Goal: Information Seeking & Learning: Learn about a topic

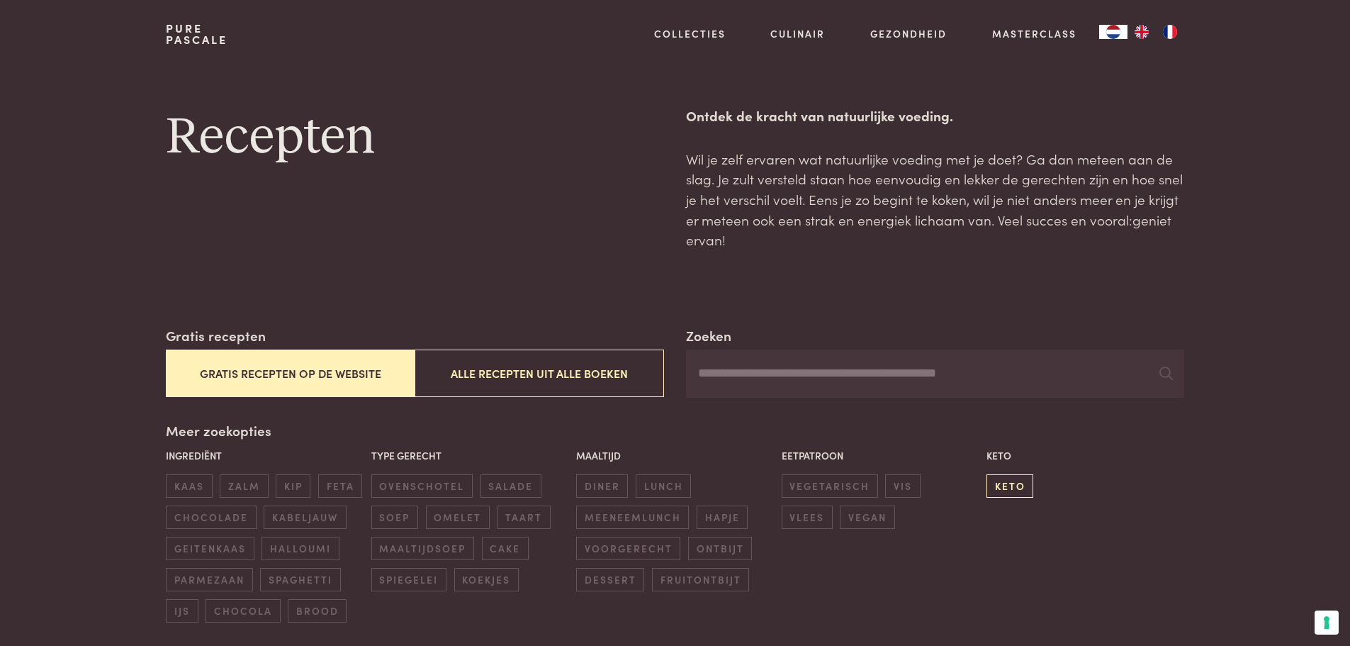
click at [1018, 476] on span "keto" at bounding box center [1009, 485] width 47 height 23
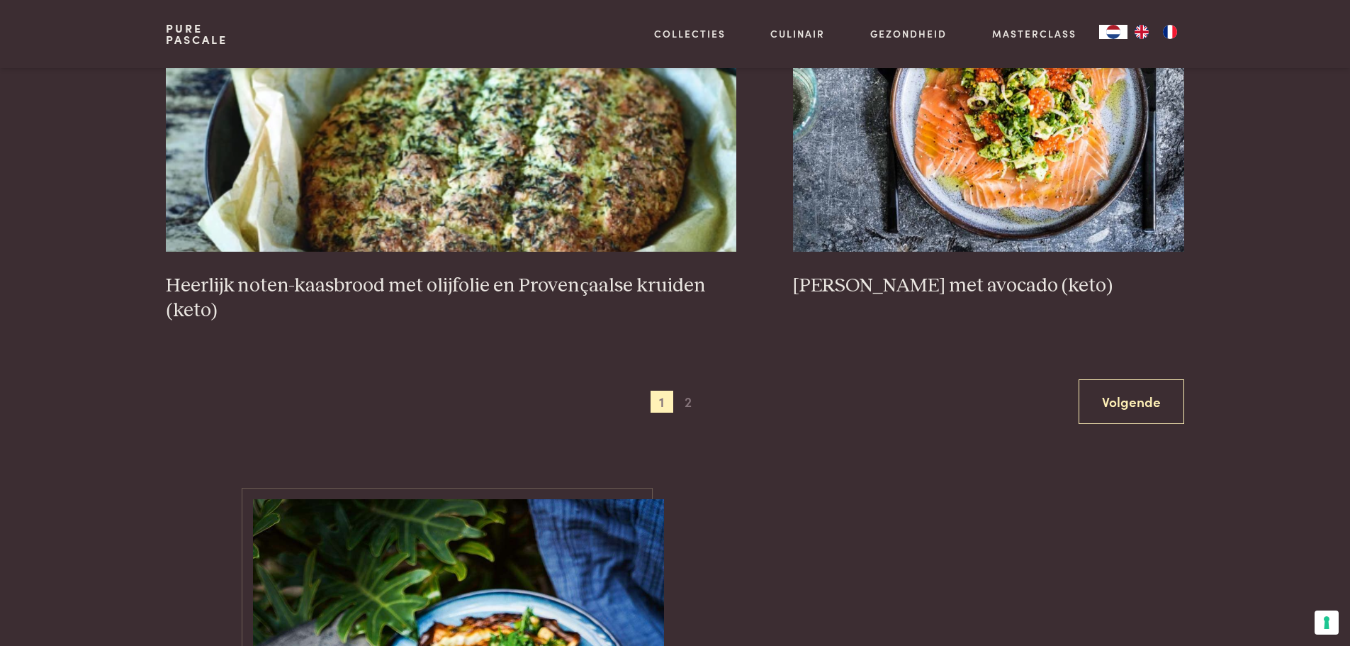
scroll to position [2735, 0]
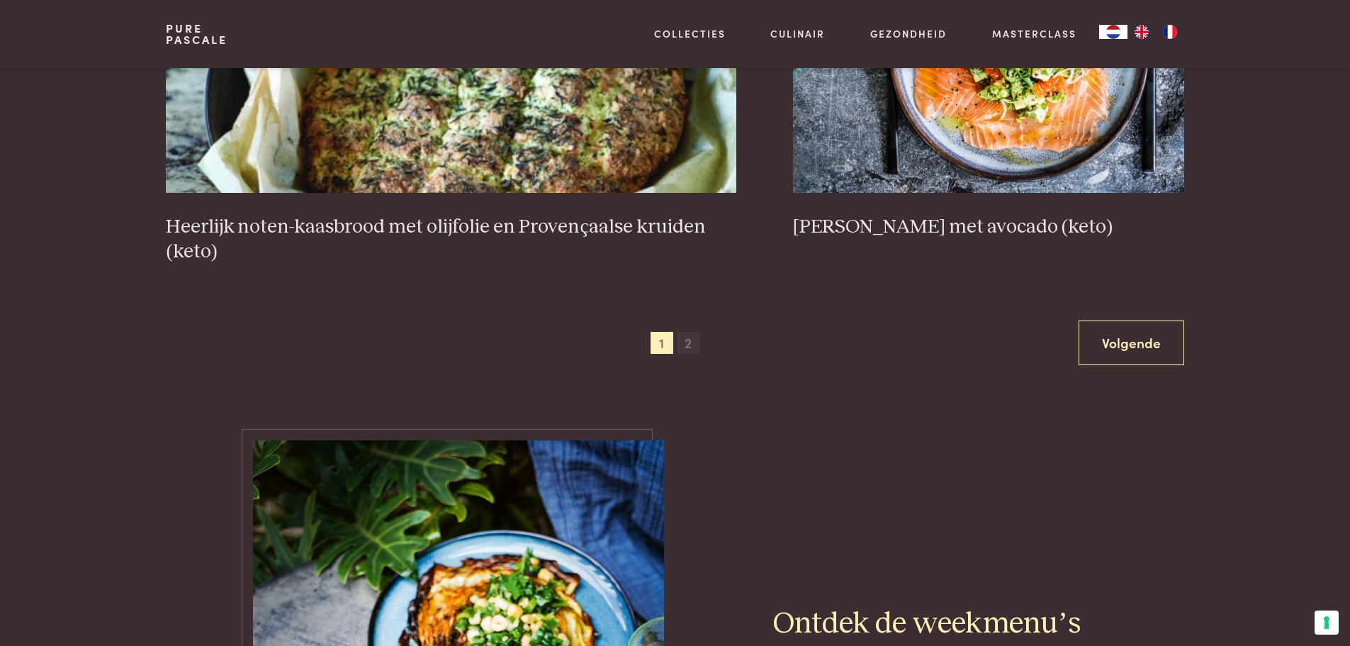
click at [691, 343] on span "2" at bounding box center [688, 343] width 23 height 23
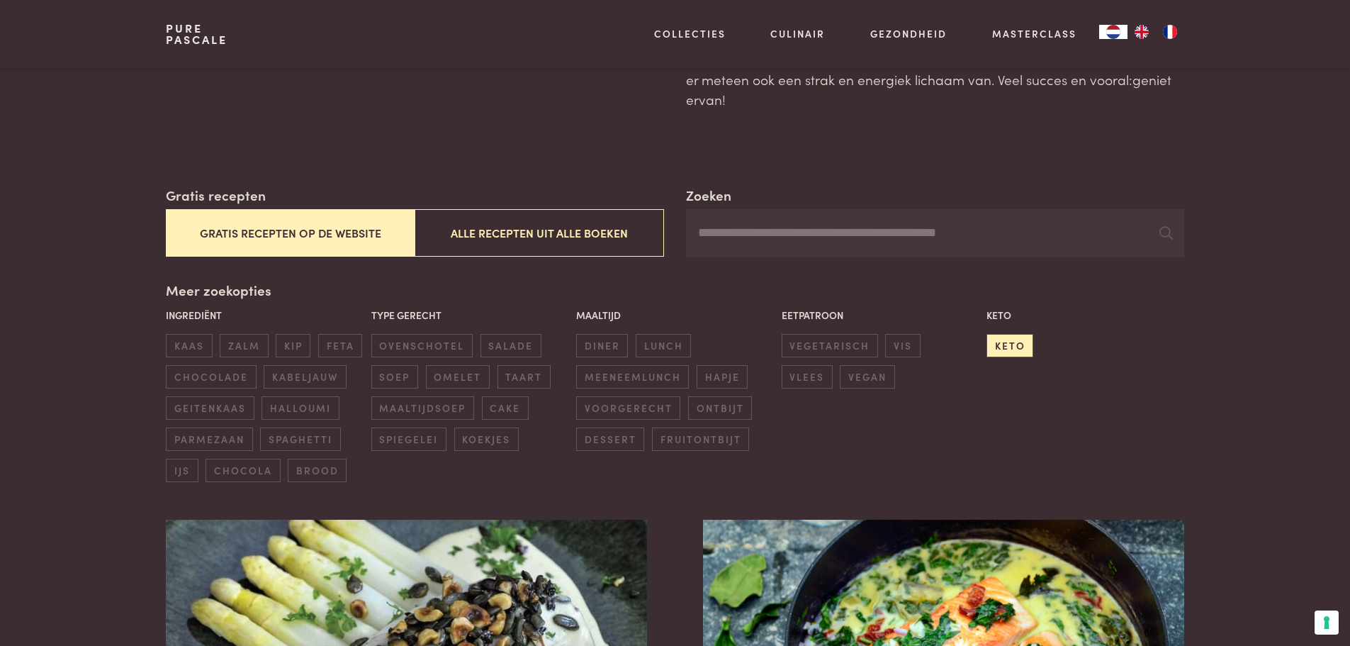
scroll to position [142, 0]
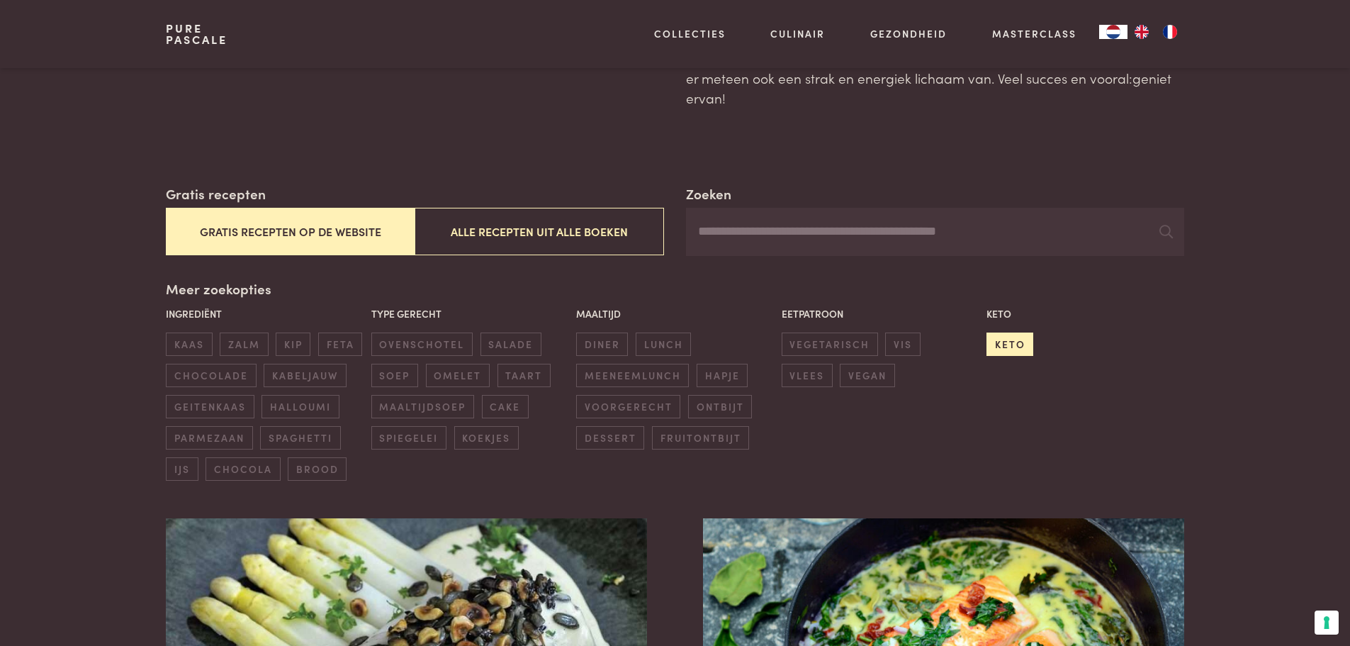
click at [1005, 343] on span "keto" at bounding box center [1009, 343] width 47 height 23
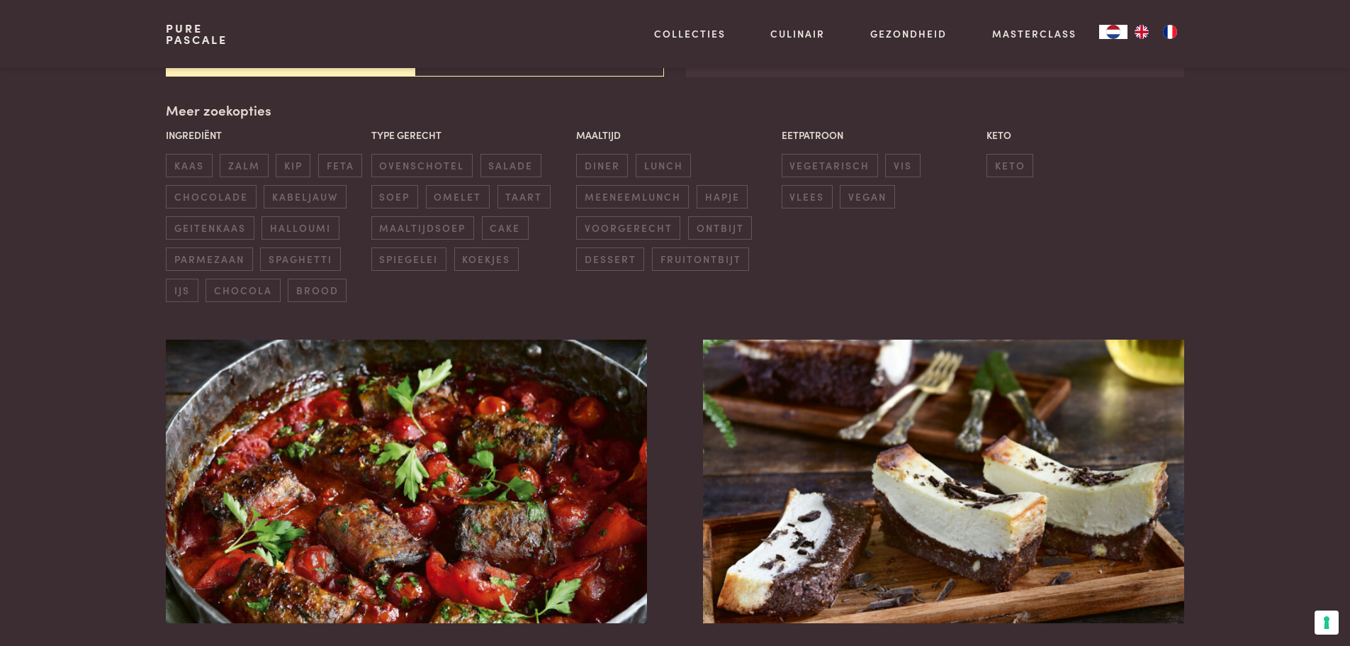
scroll to position [325, 0]
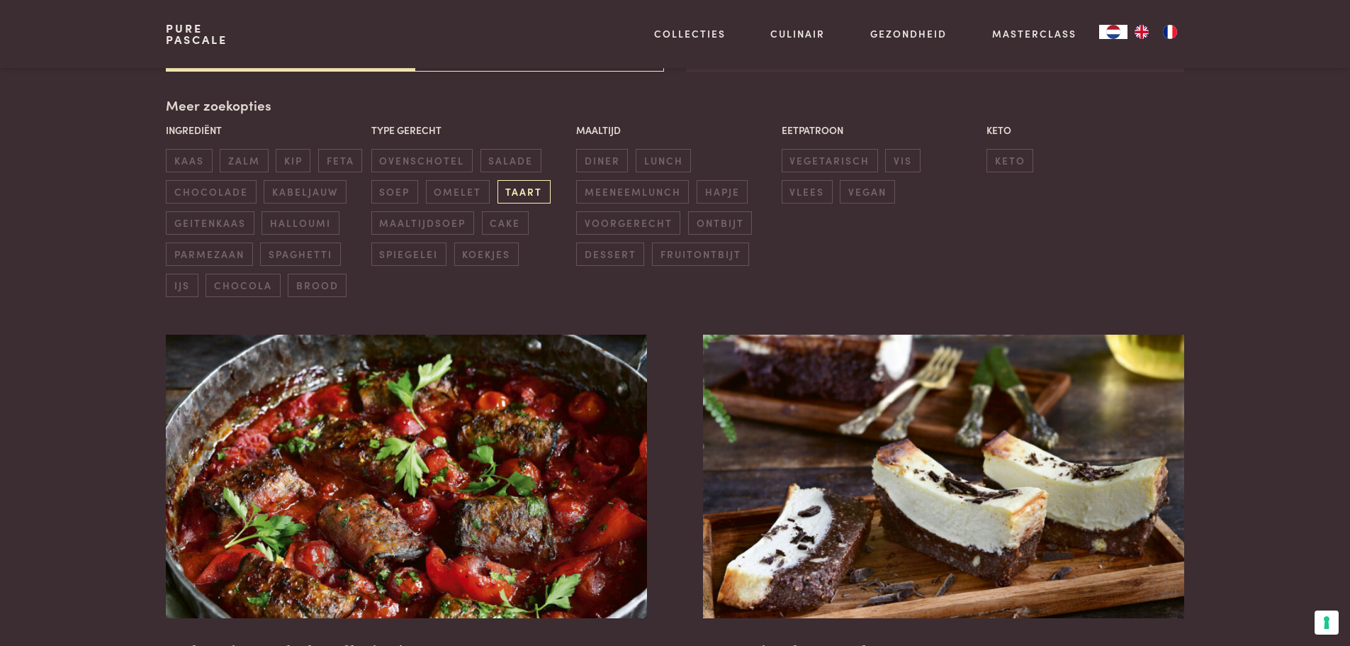
click at [519, 185] on span "taart" at bounding box center [524, 191] width 53 height 23
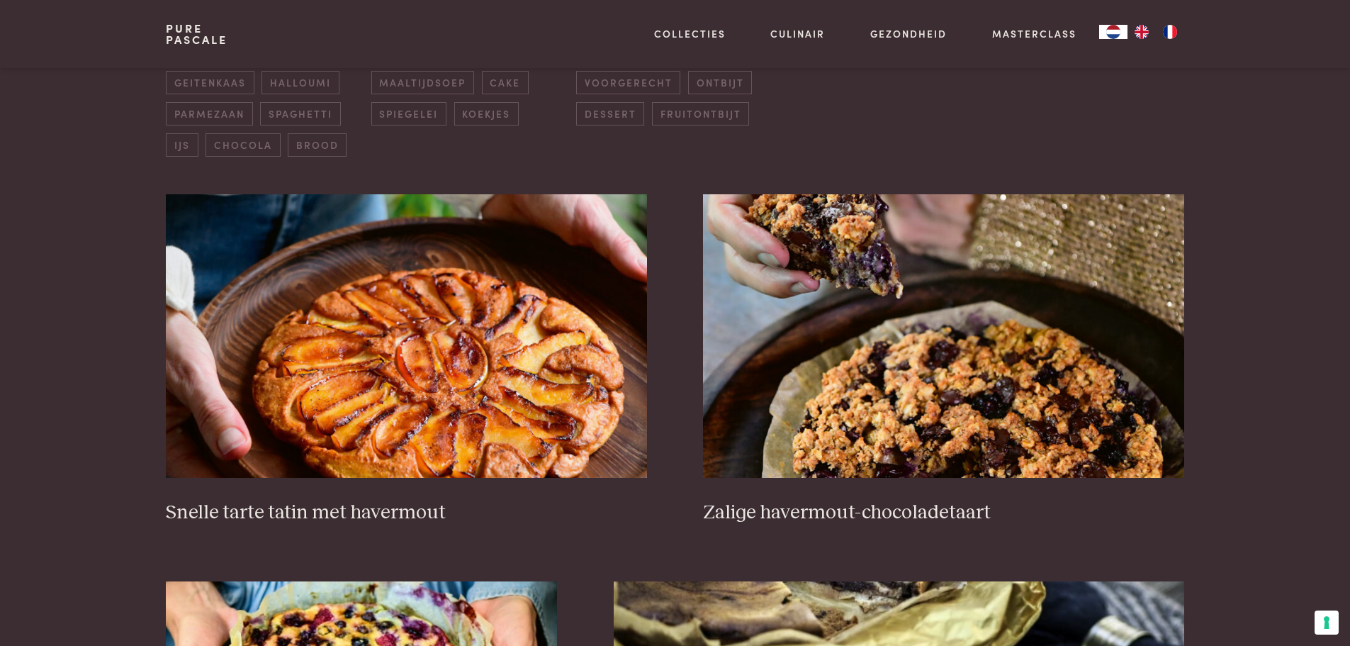
scroll to position [325, 0]
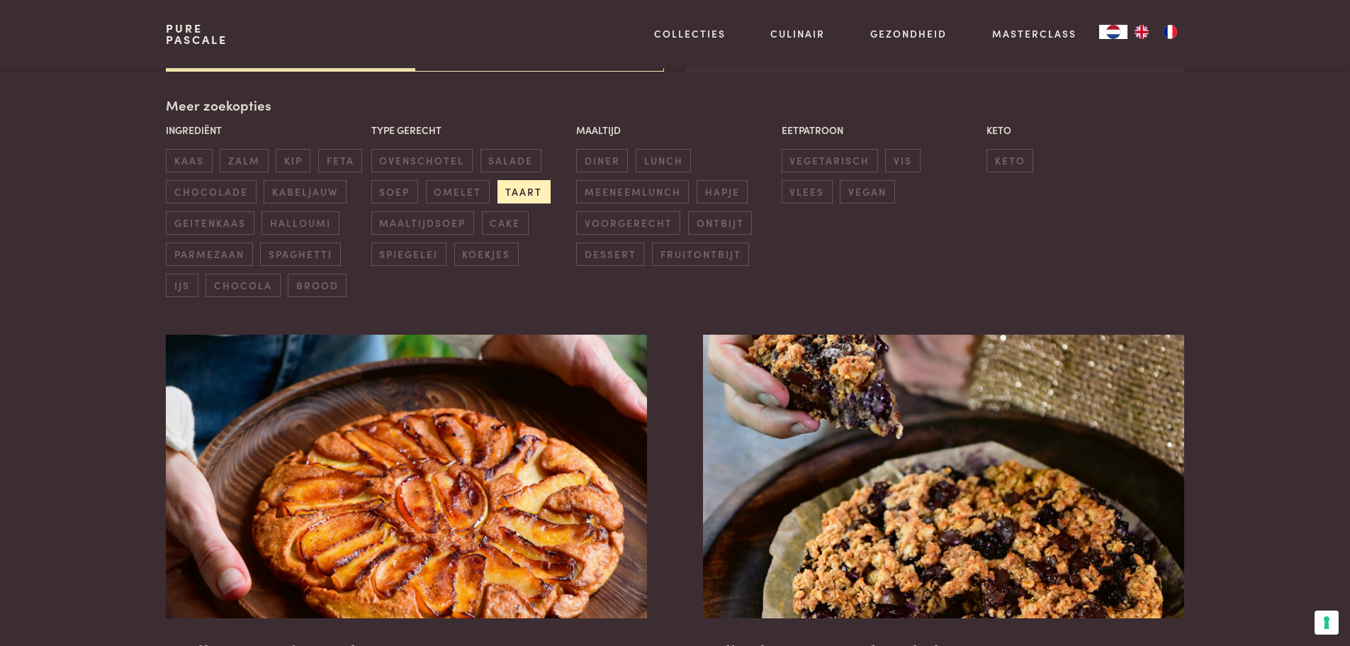
click at [513, 186] on span "taart" at bounding box center [524, 191] width 53 height 23
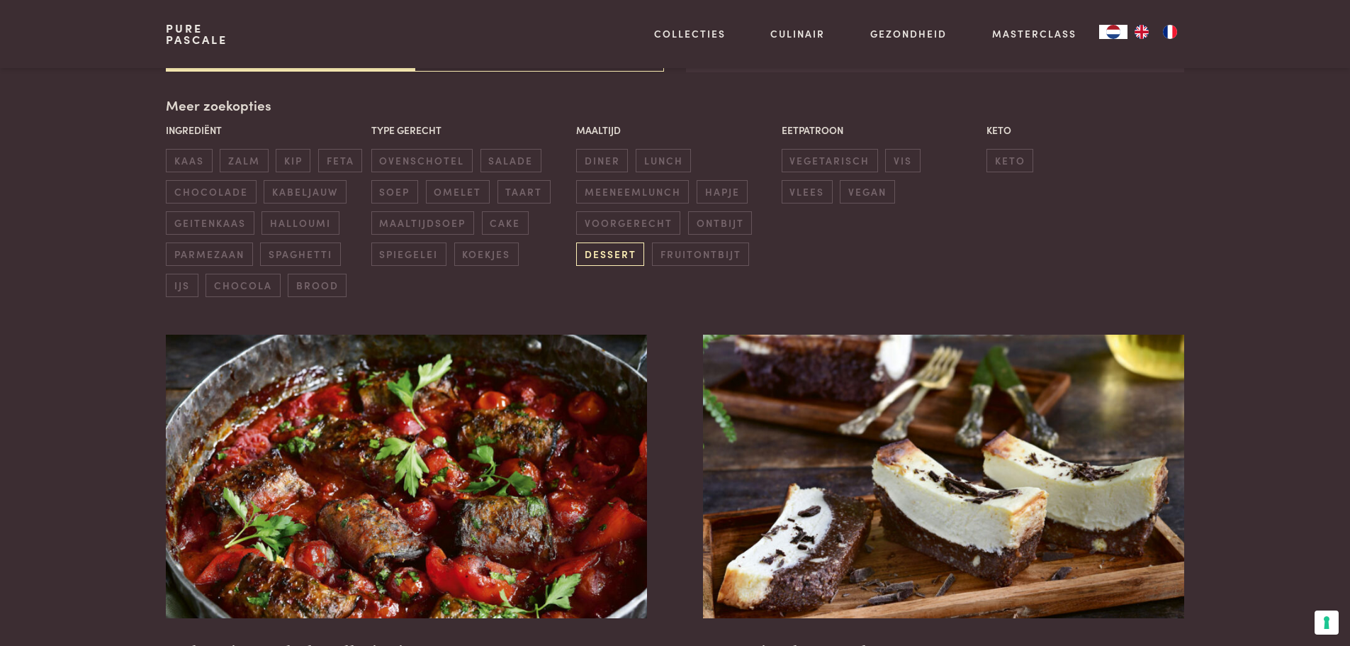
click at [609, 245] on span "dessert" at bounding box center [610, 253] width 68 height 23
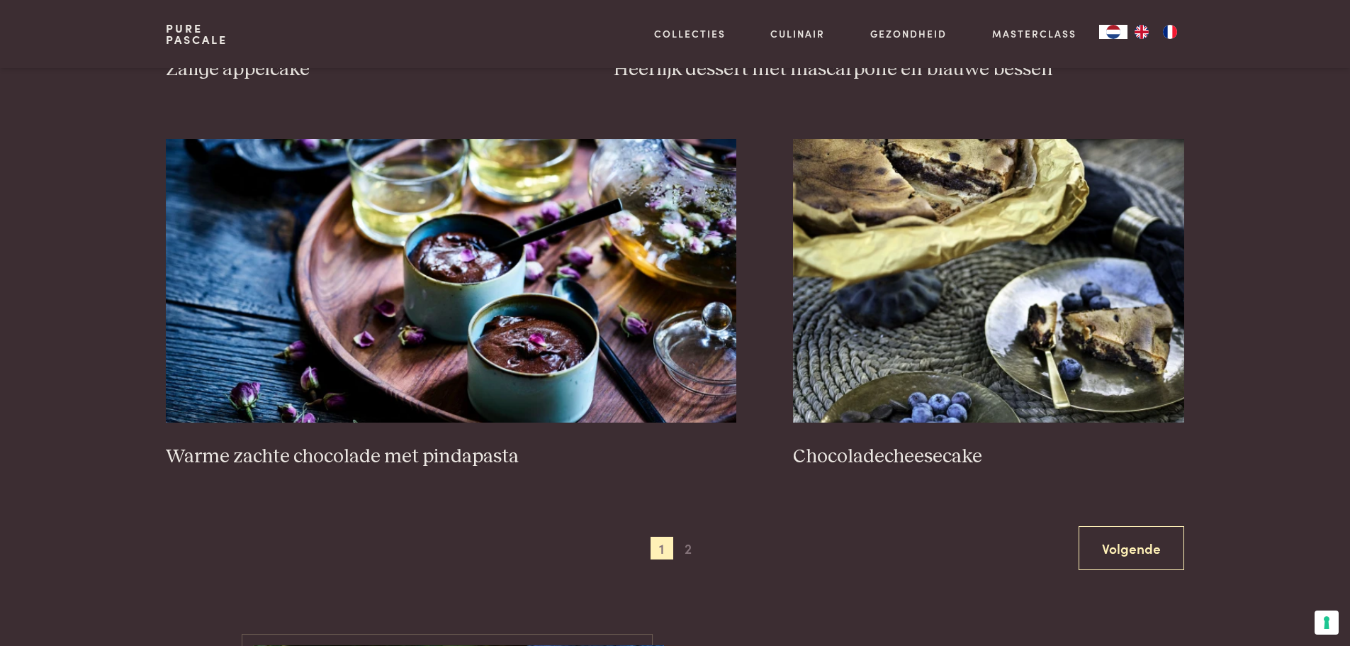
scroll to position [2522, 0]
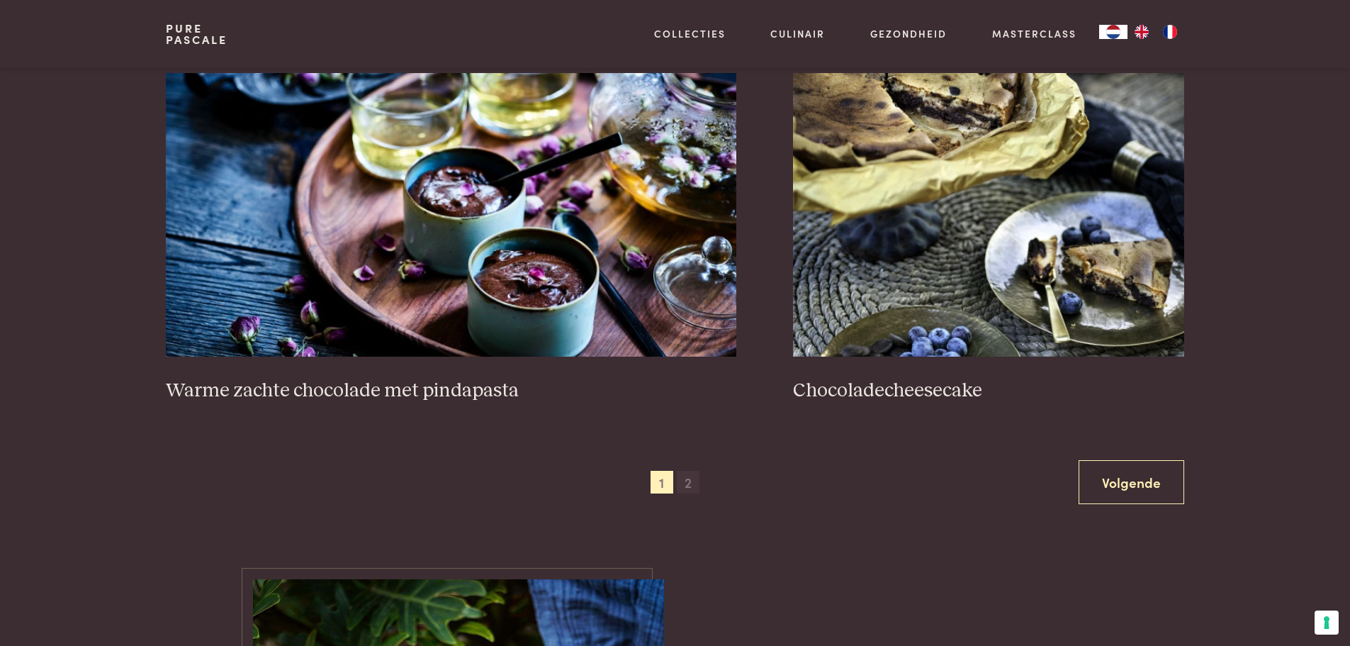
click at [687, 482] on span "2" at bounding box center [688, 482] width 23 height 23
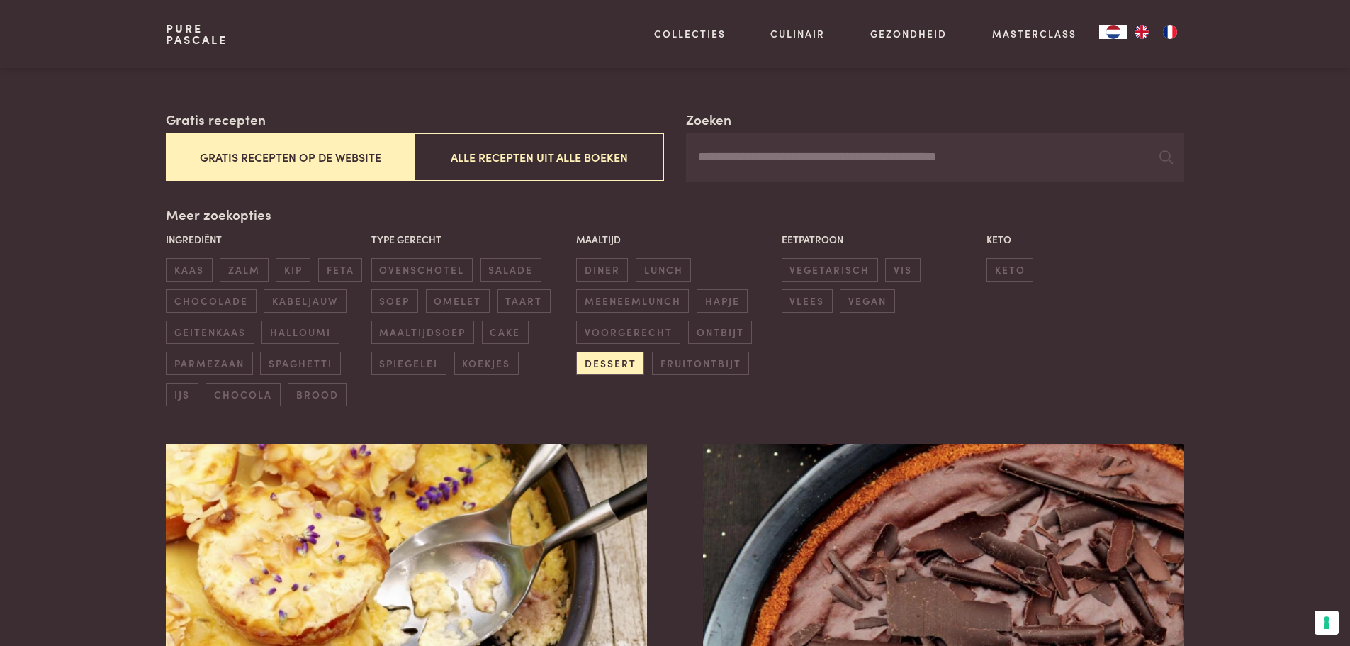
scroll to position [113, 0]
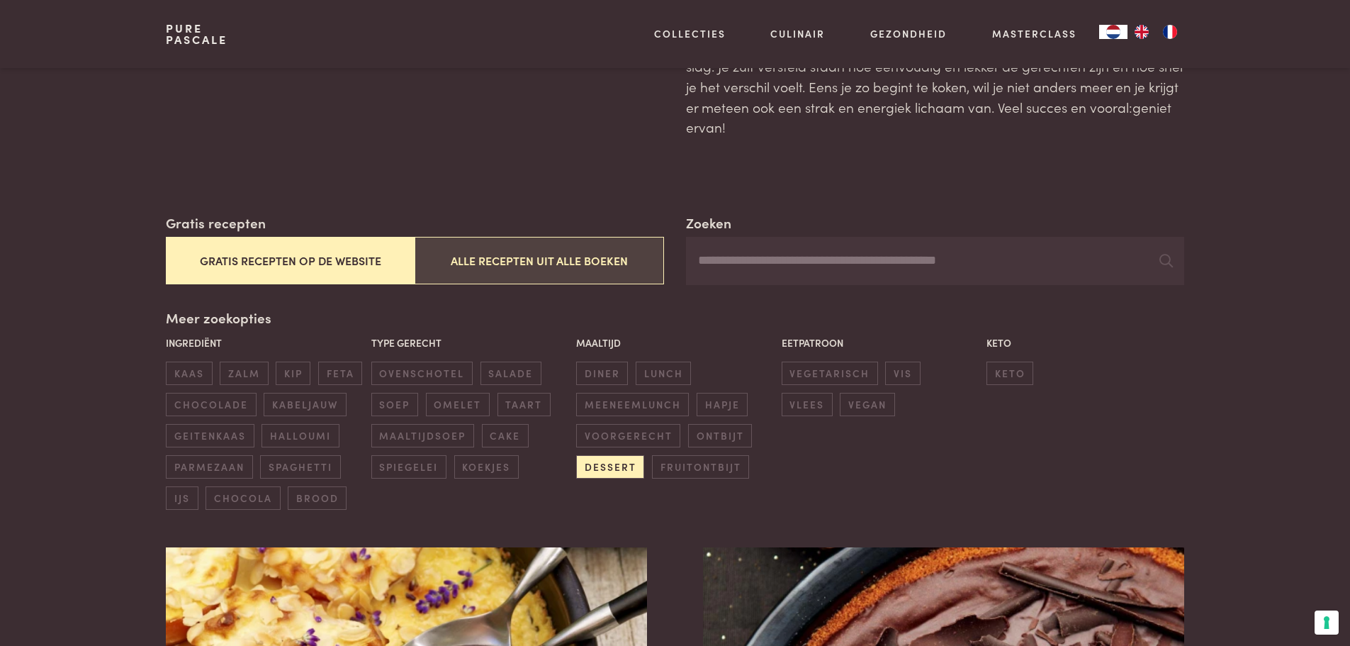
click at [549, 259] on button "Alle recepten uit alle boeken" at bounding box center [539, 260] width 249 height 47
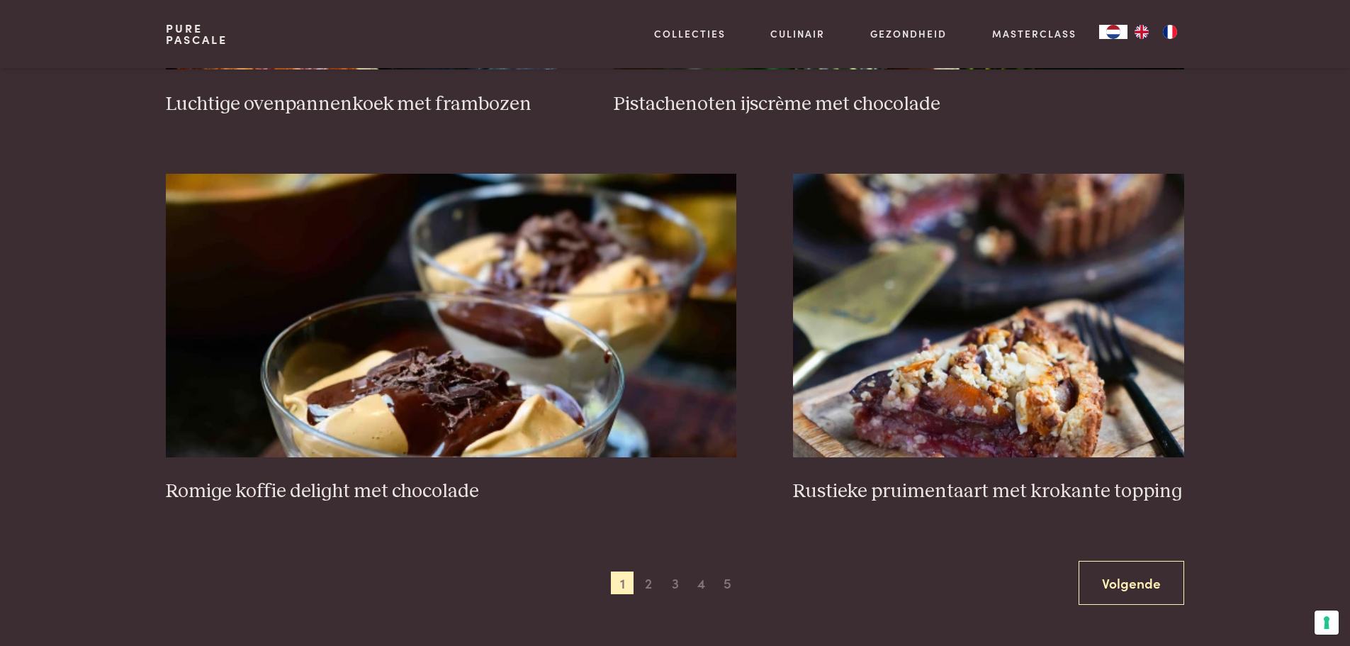
scroll to position [2522, 0]
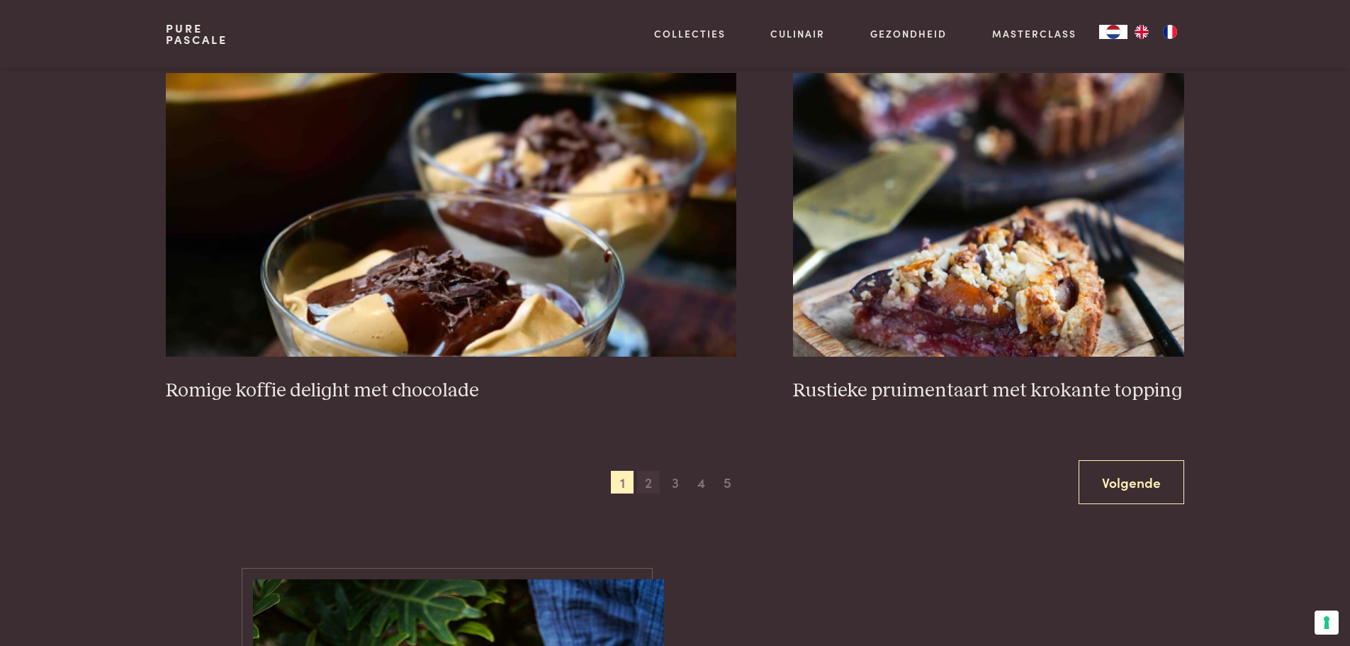
click at [645, 485] on span "2" at bounding box center [648, 482] width 23 height 23
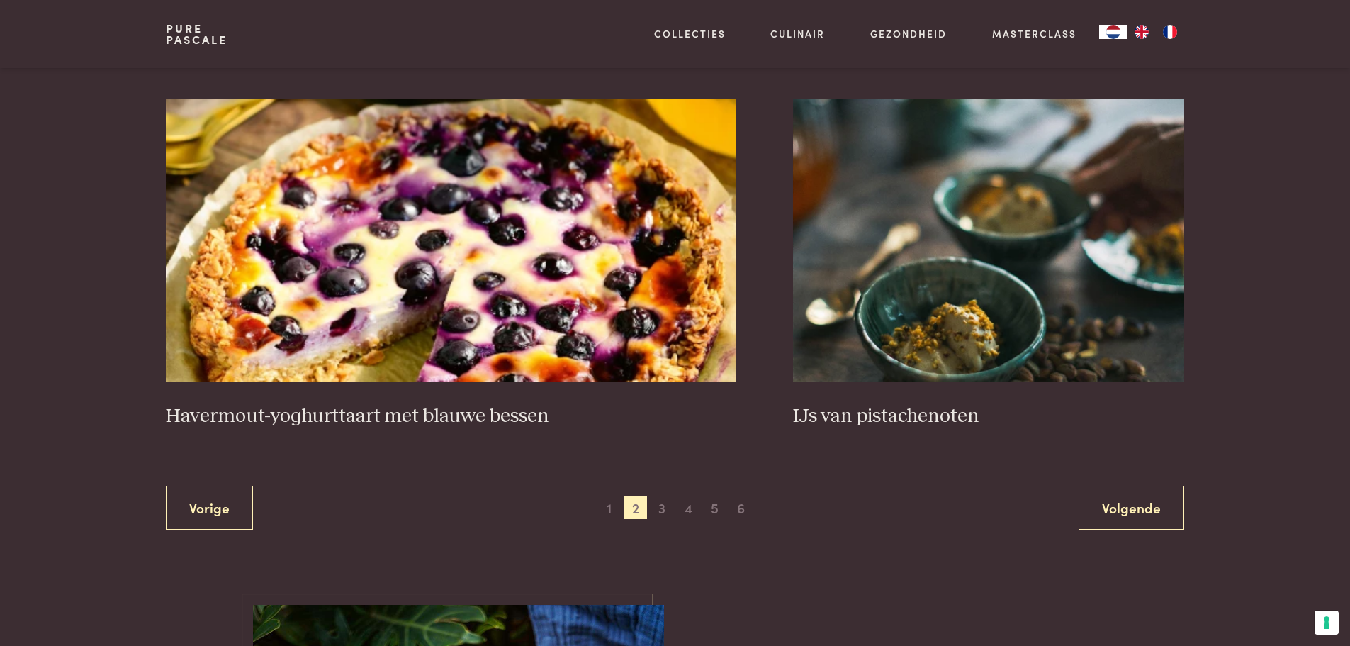
scroll to position [2522, 0]
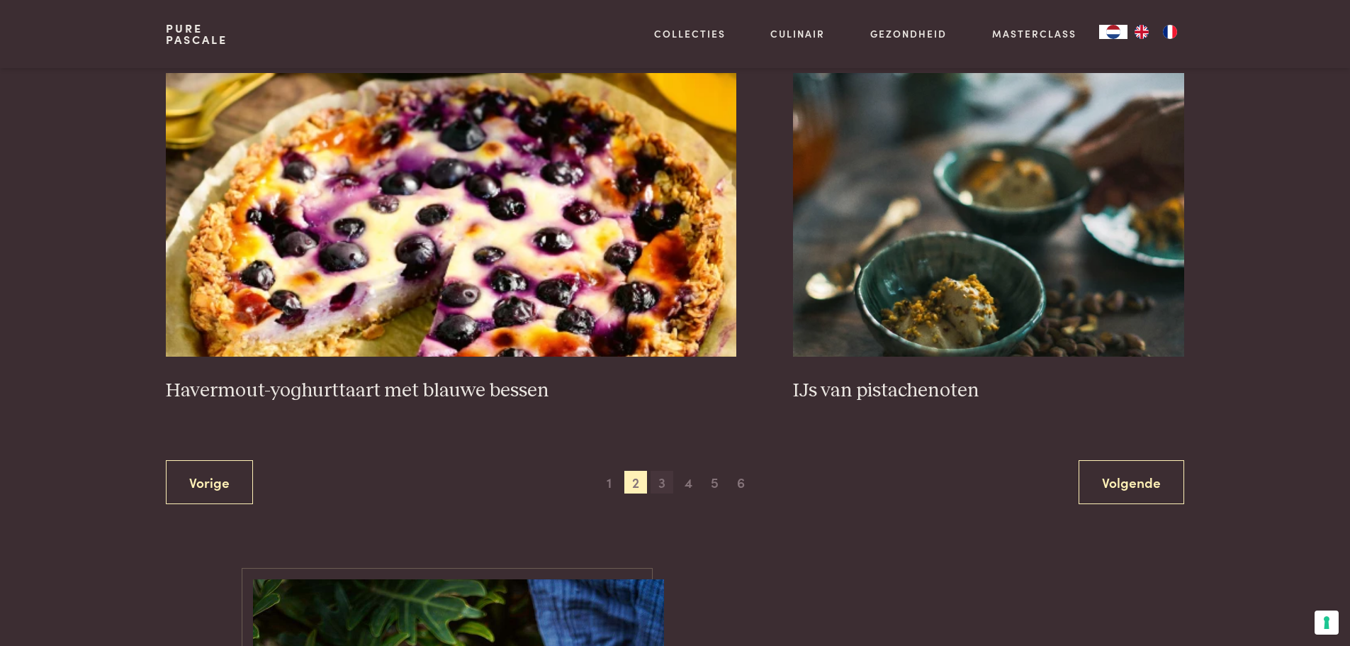
click at [663, 480] on span "3" at bounding box center [662, 482] width 23 height 23
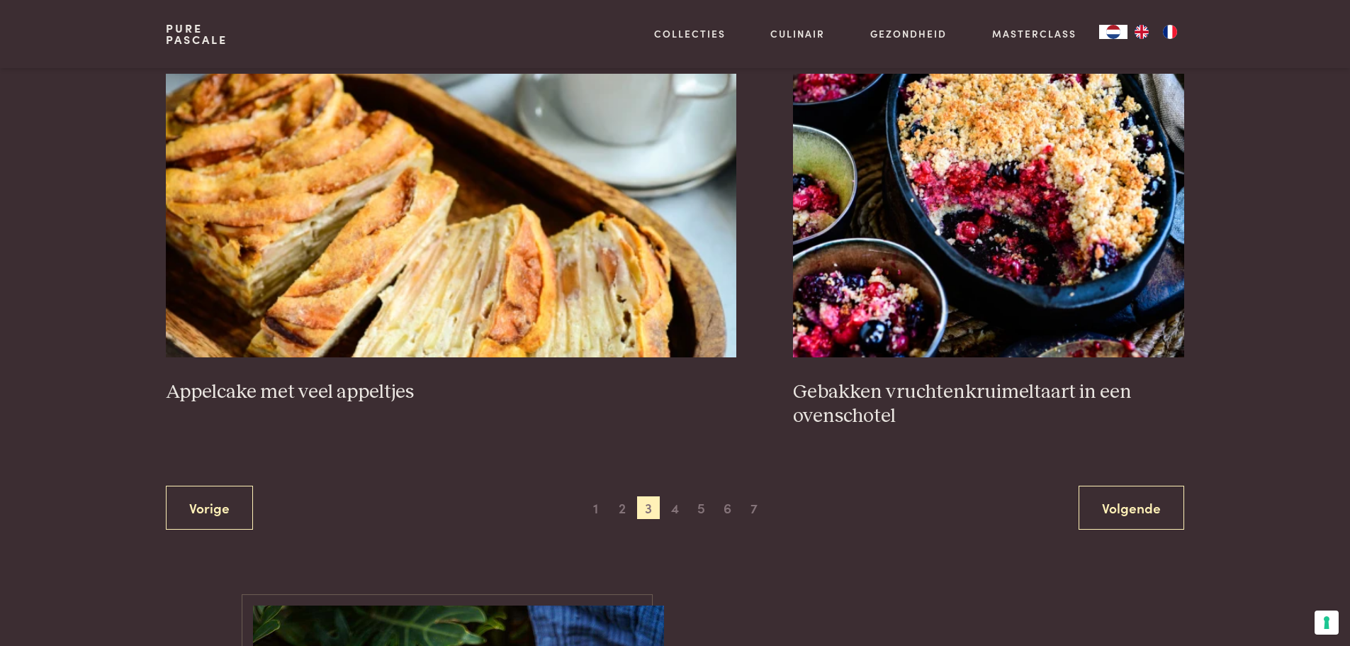
scroll to position [2593, 0]
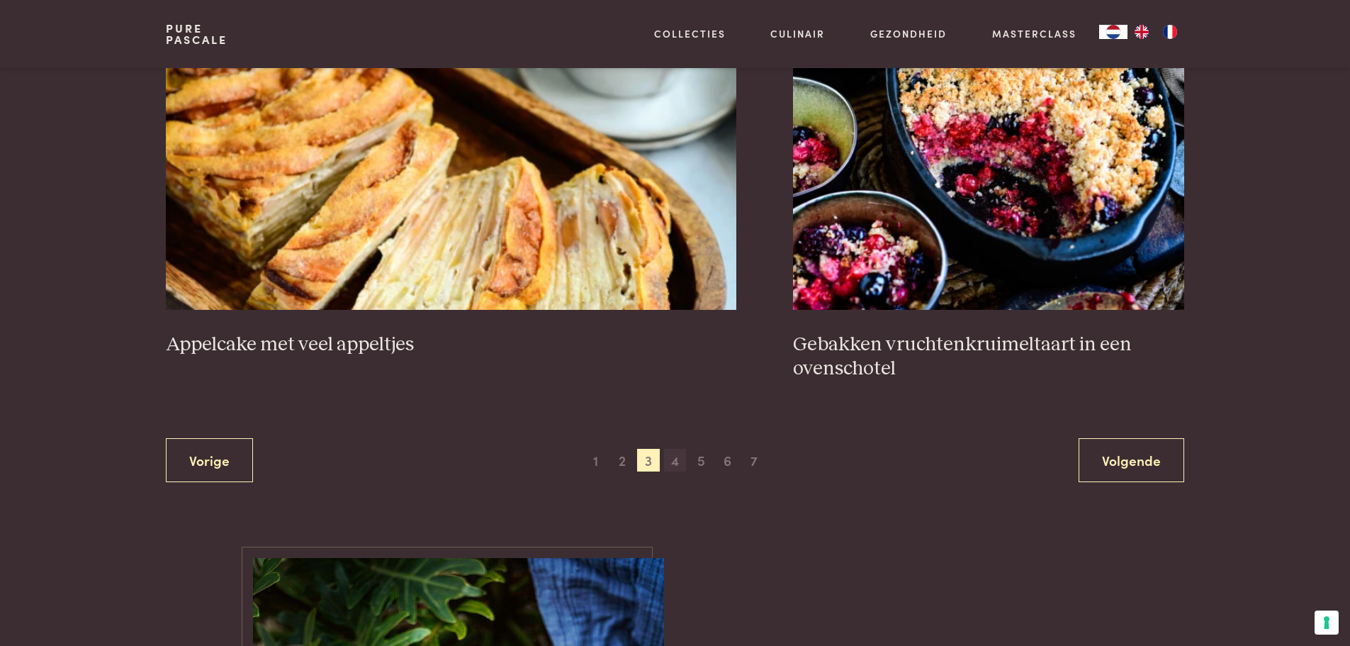
click at [675, 449] on span "4" at bounding box center [675, 460] width 23 height 23
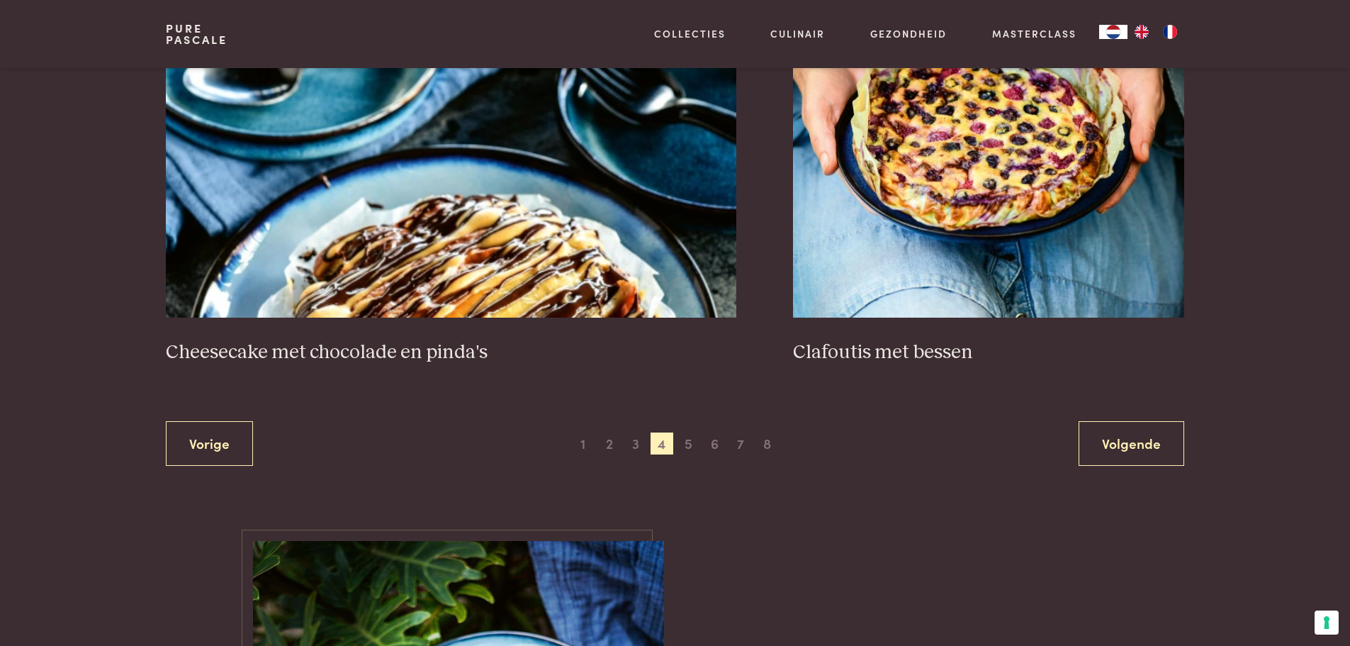
scroll to position [2593, 0]
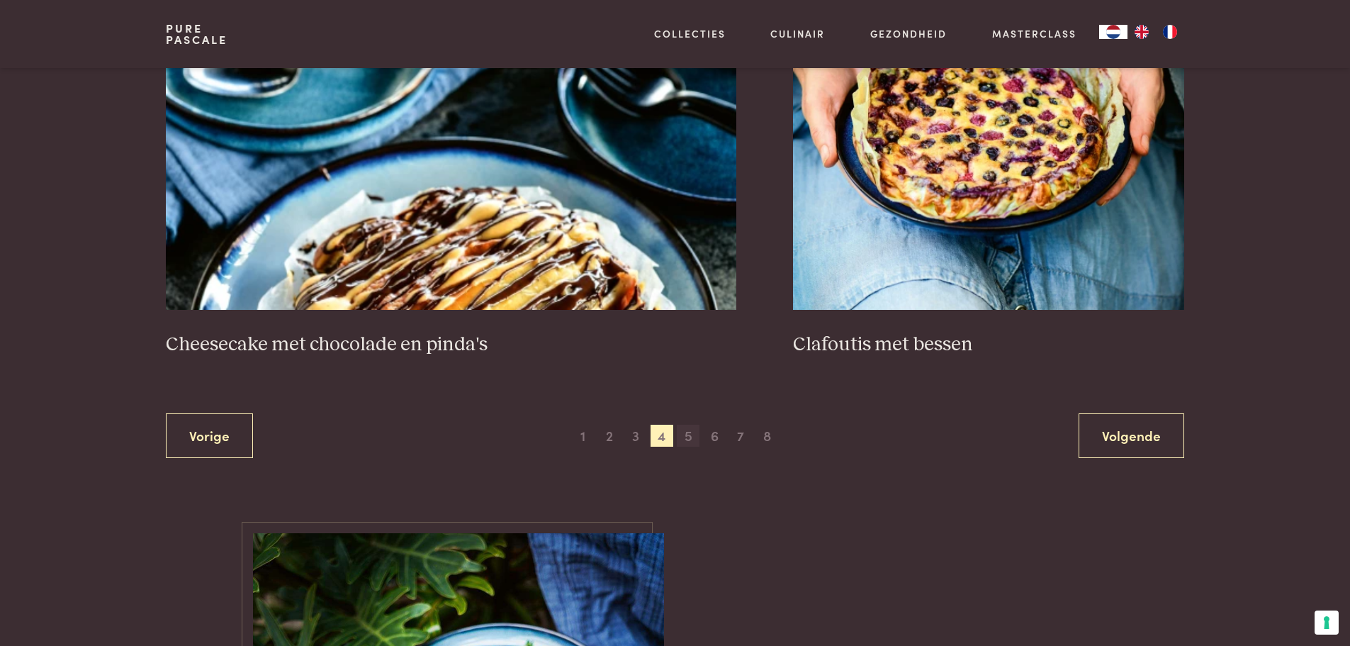
click at [690, 437] on span "5" at bounding box center [688, 436] width 23 height 23
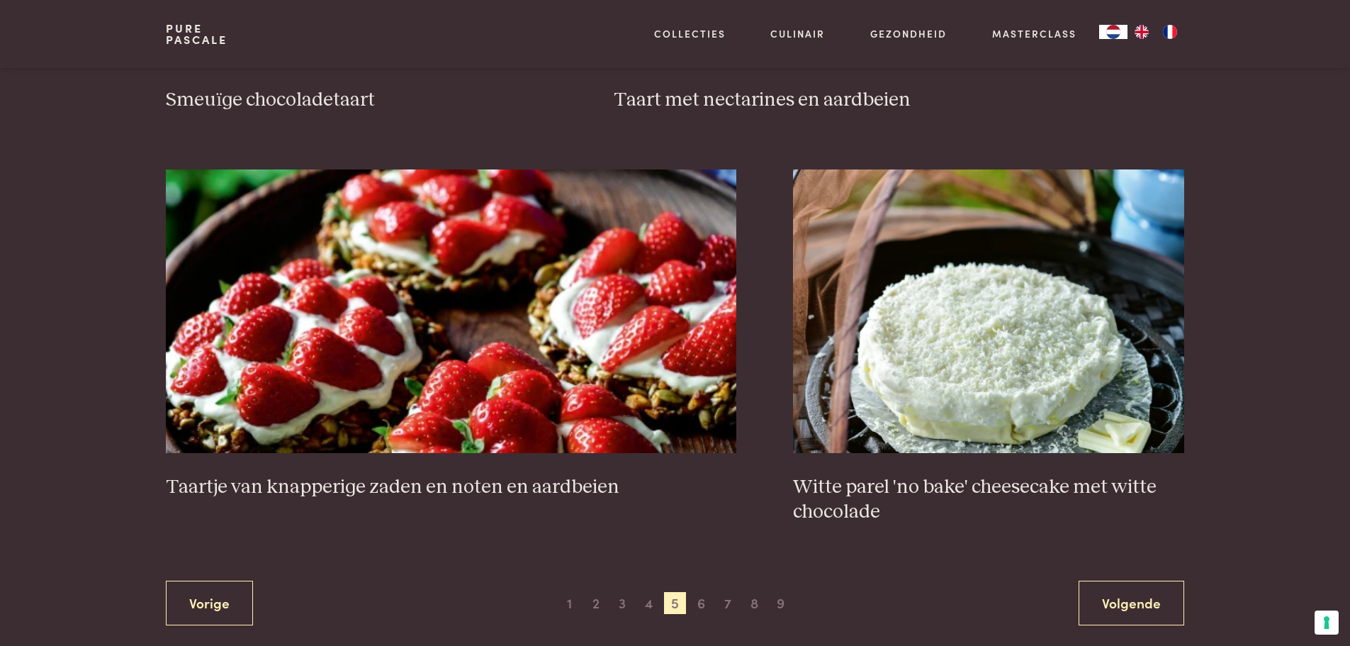
scroll to position [2522, 0]
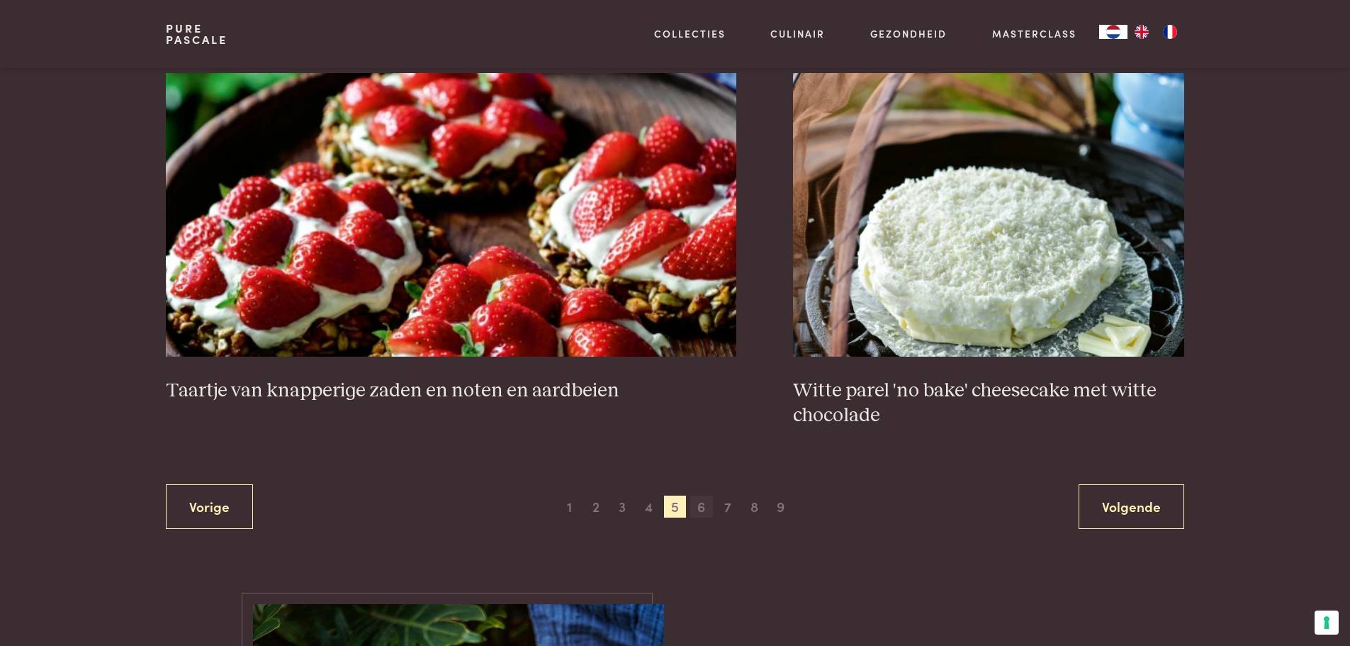
click at [699, 507] on span "6" at bounding box center [701, 506] width 23 height 23
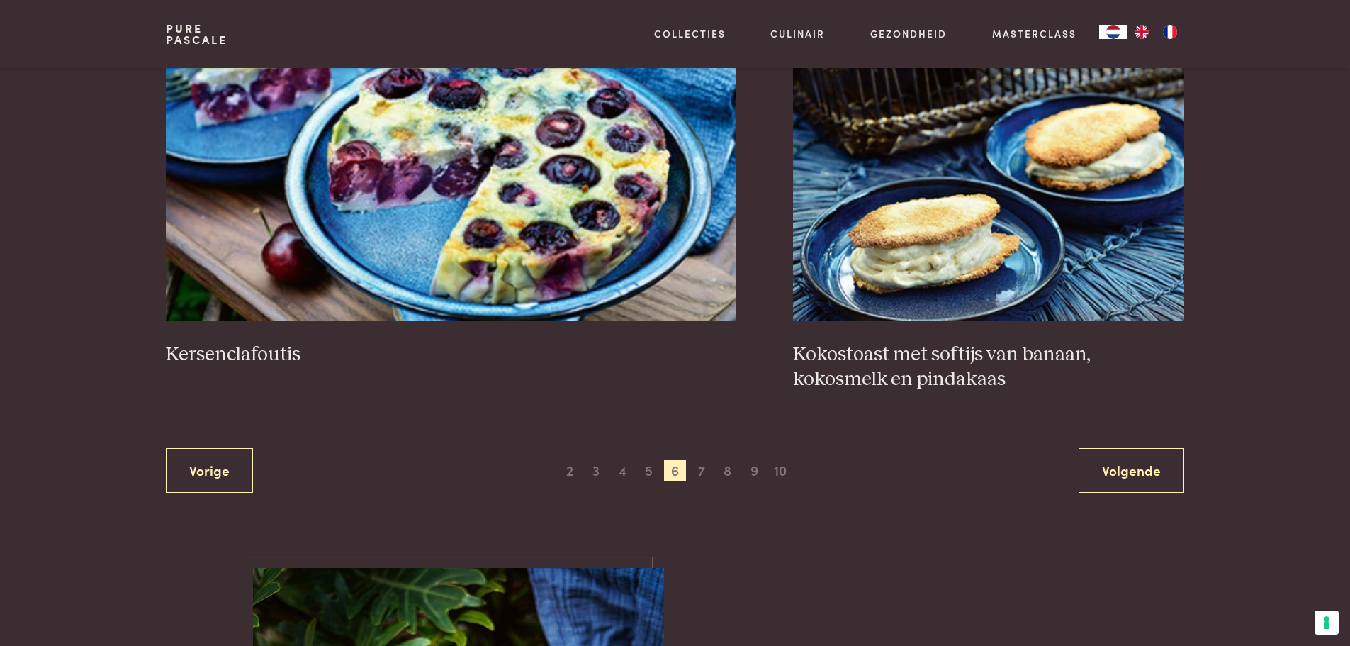
scroll to position [2664, 0]
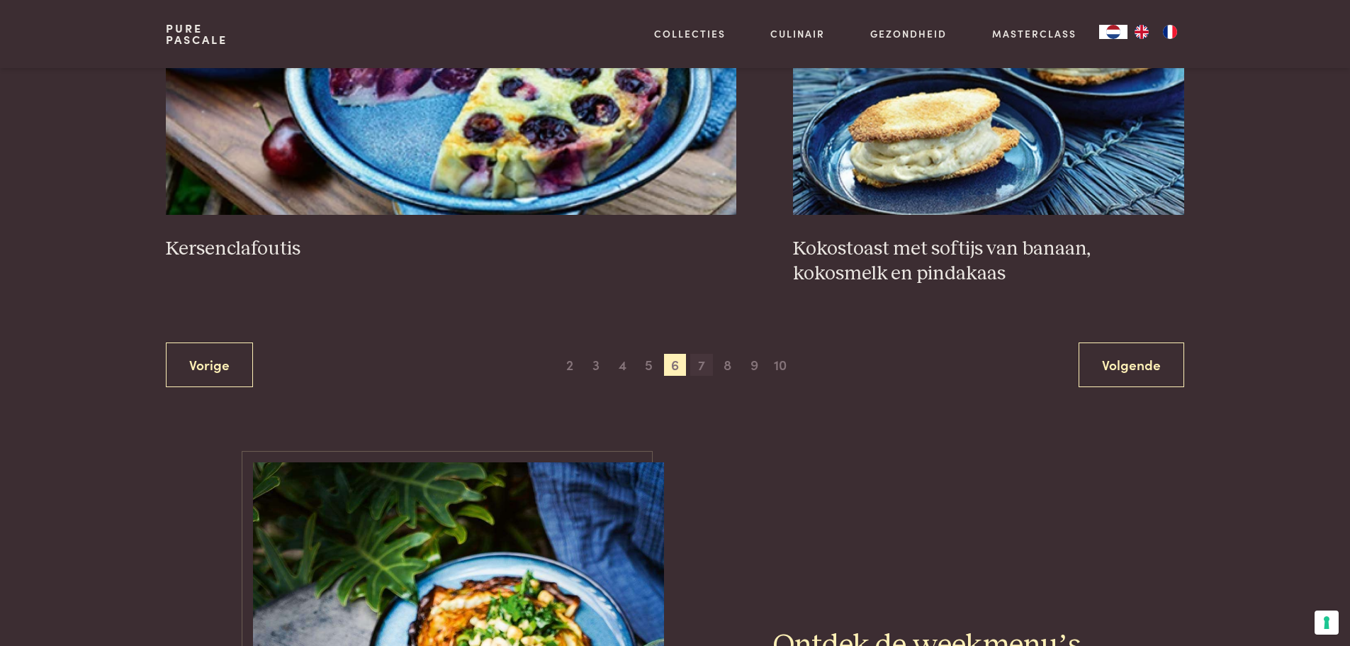
click at [702, 363] on span "7" at bounding box center [701, 365] width 23 height 23
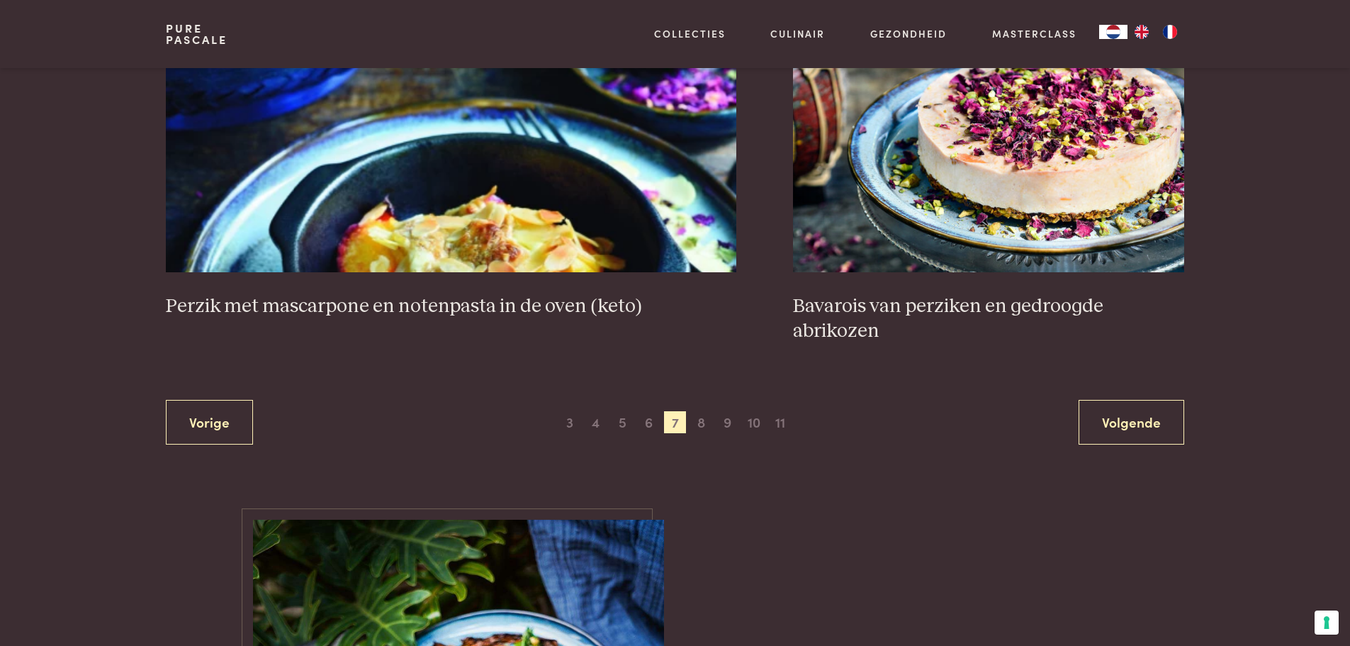
scroll to position [2735, 0]
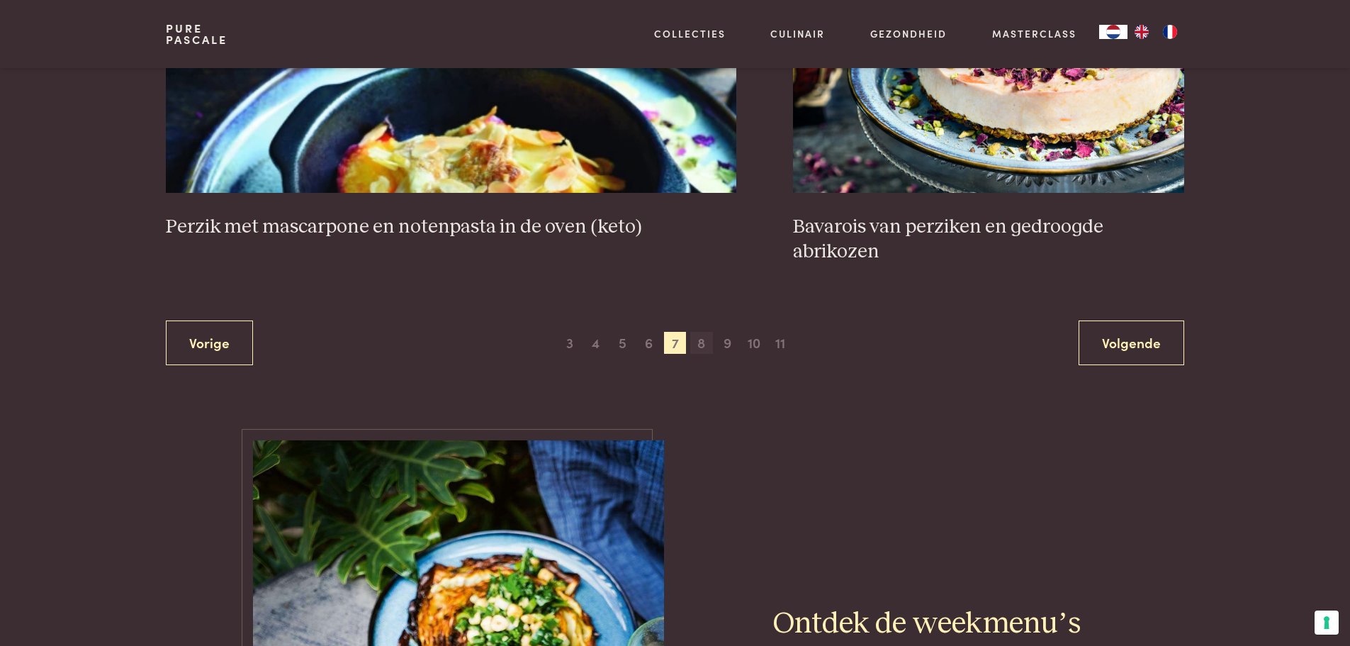
click at [710, 332] on span "8" at bounding box center [701, 343] width 23 height 23
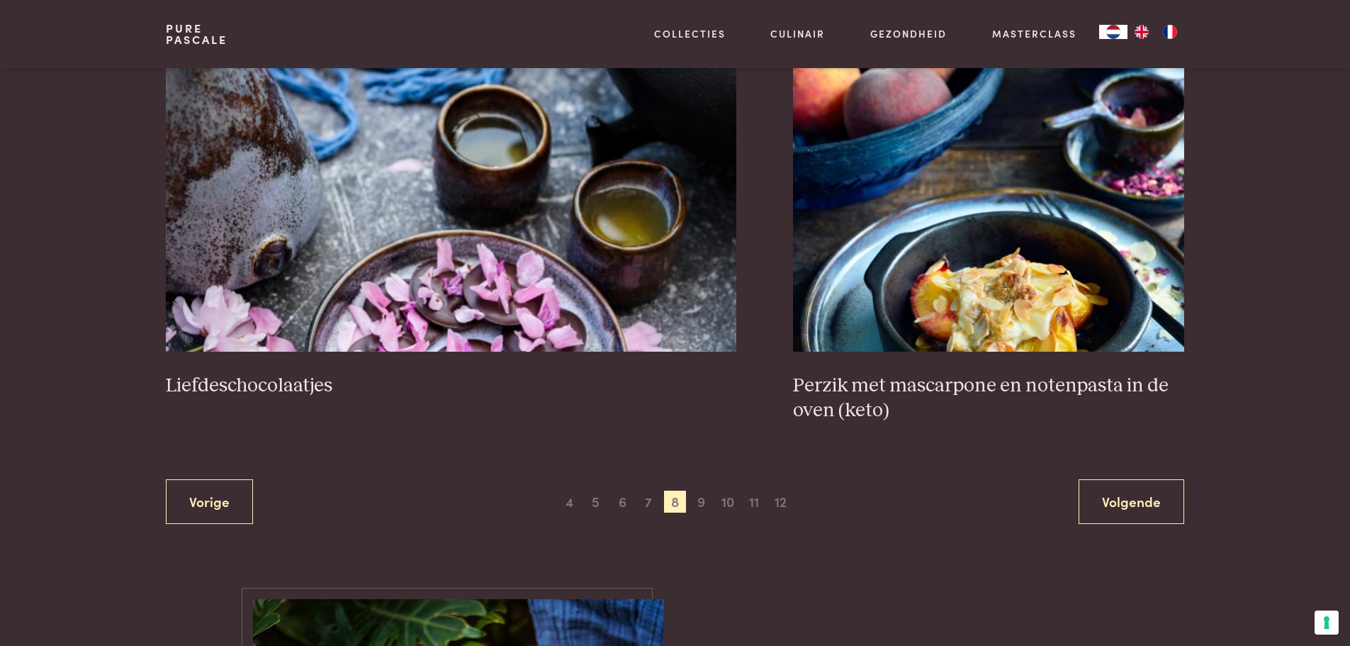
scroll to position [2593, 0]
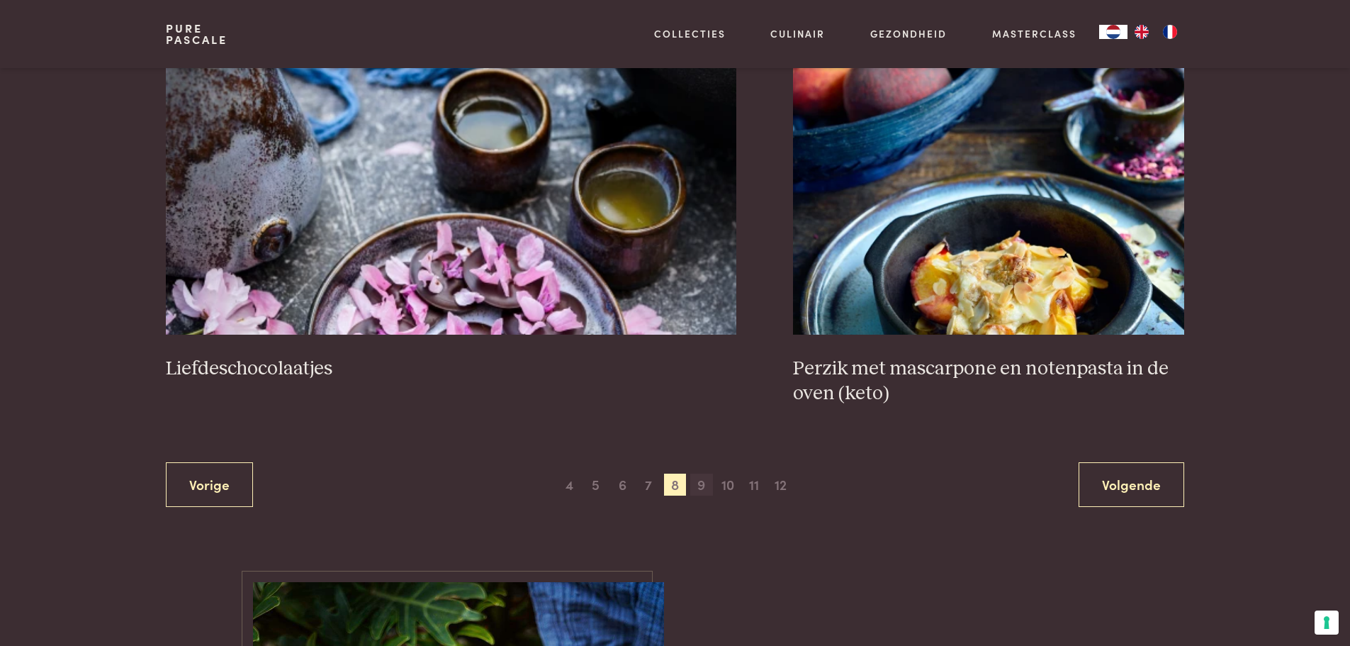
click at [700, 484] on span "9" at bounding box center [701, 484] width 23 height 23
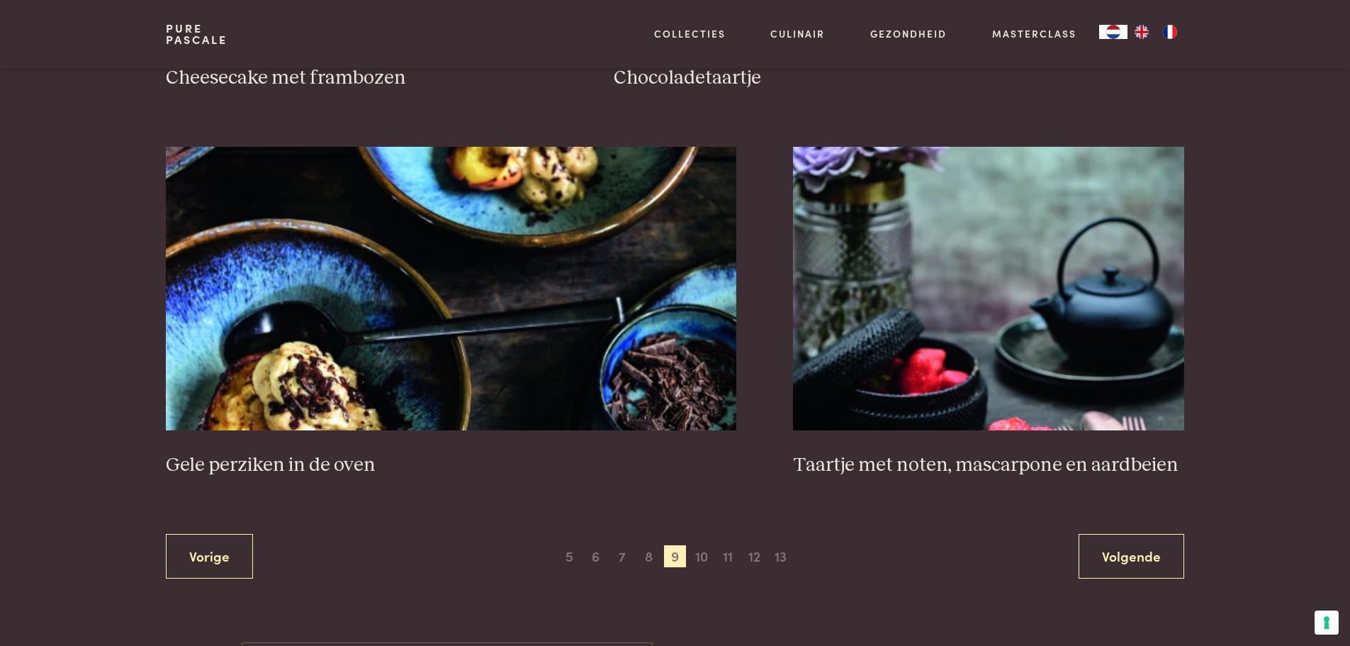
scroll to position [2522, 0]
click at [702, 554] on span "10" at bounding box center [701, 555] width 23 height 23
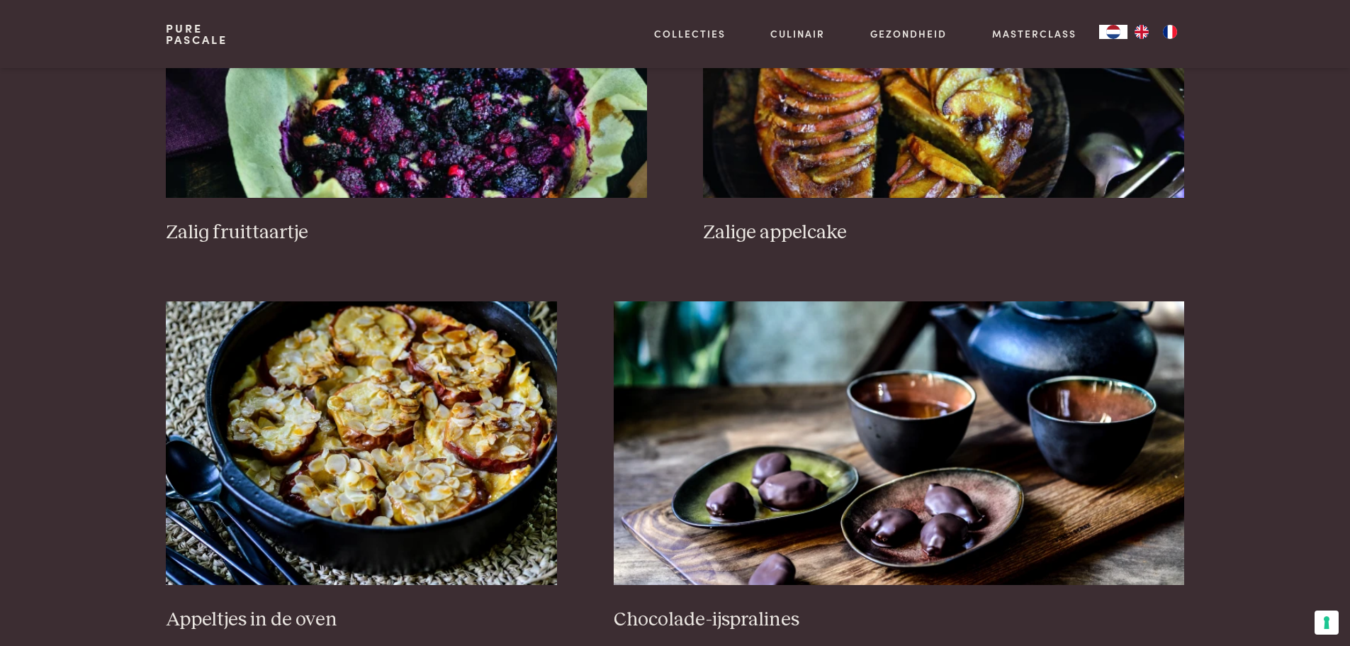
scroll to position [751, 0]
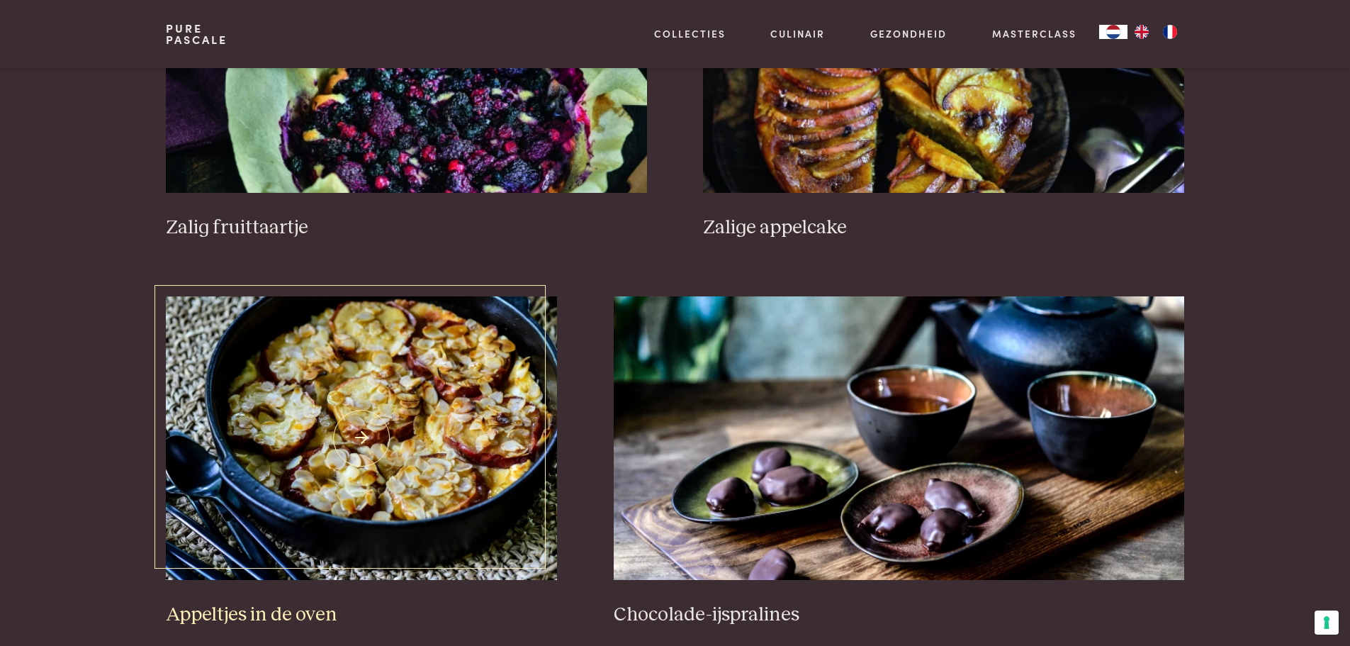
click at [285, 609] on h3 "Appeltjes in de oven" at bounding box center [361, 614] width 391 height 25
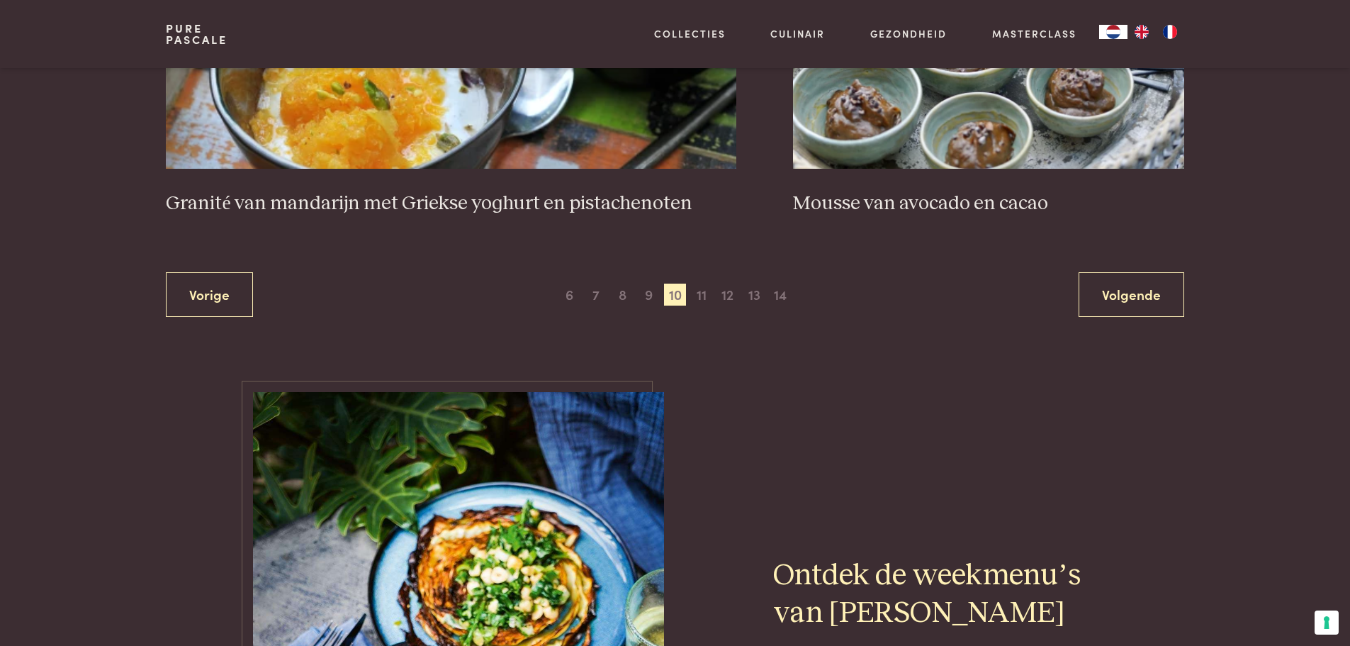
scroll to position [2735, 0]
click at [701, 292] on span "11" at bounding box center [701, 294] width 23 height 23
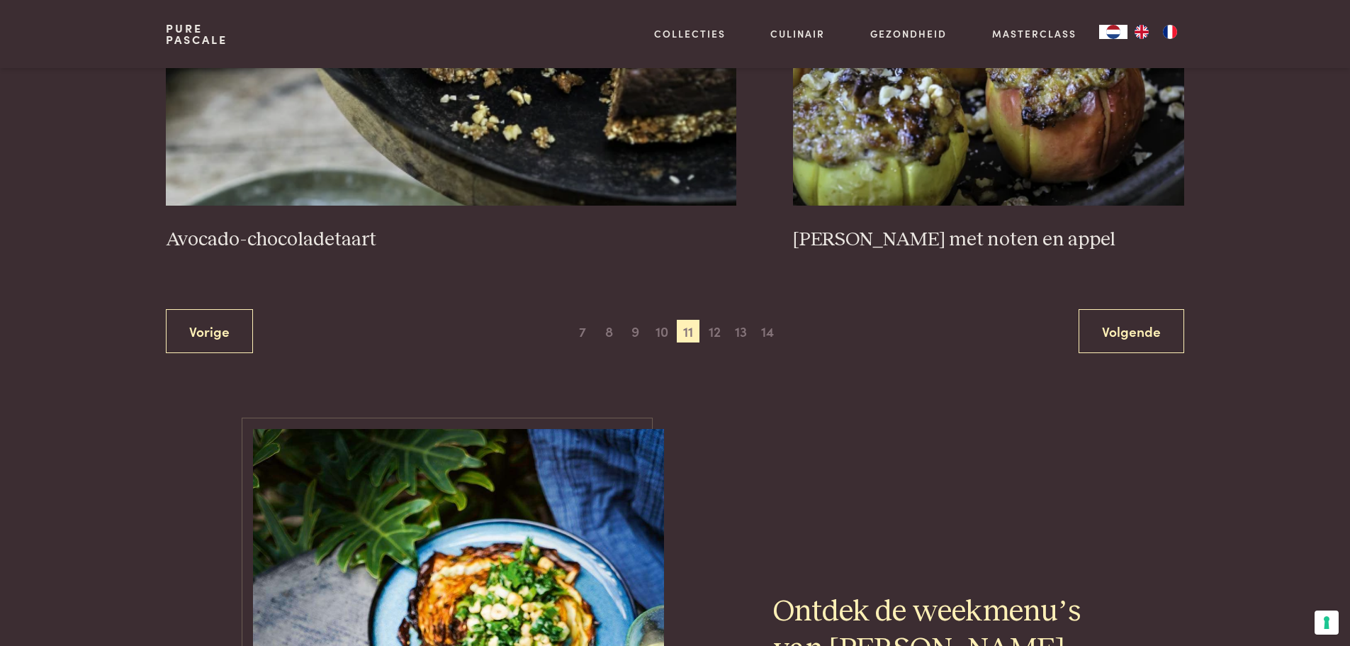
scroll to position [2735, 0]
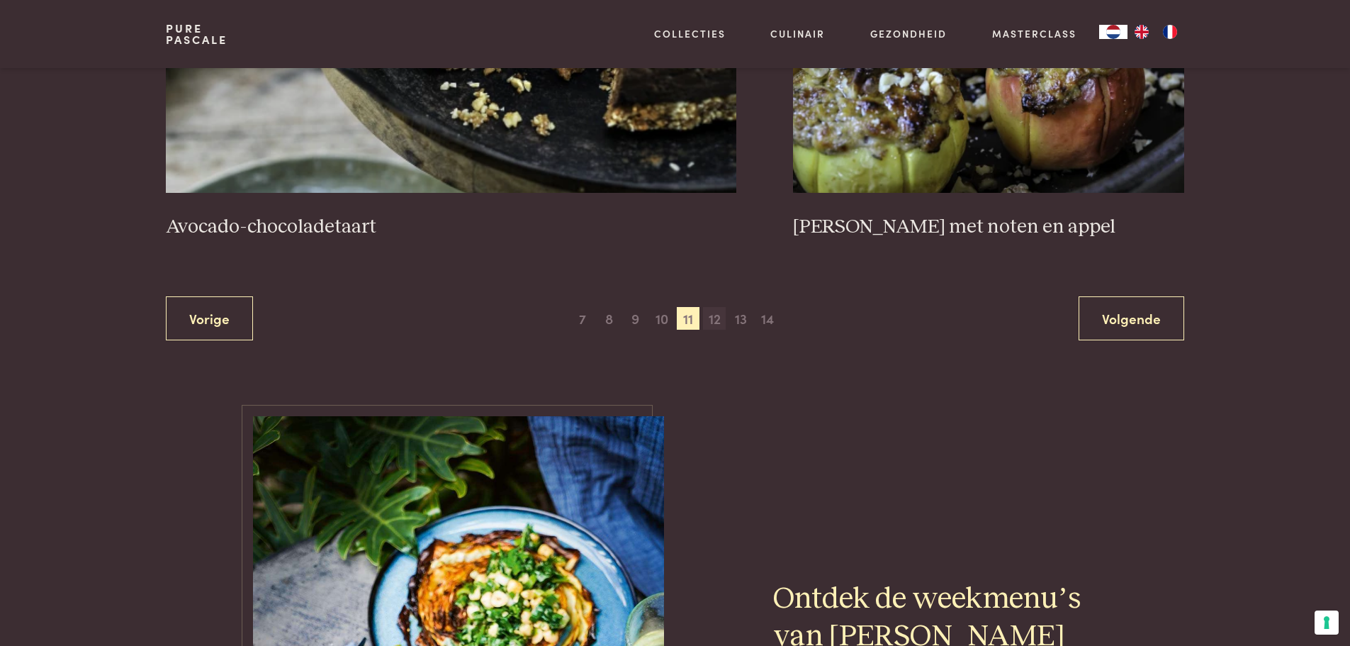
click at [716, 317] on span "12" at bounding box center [714, 318] width 23 height 23
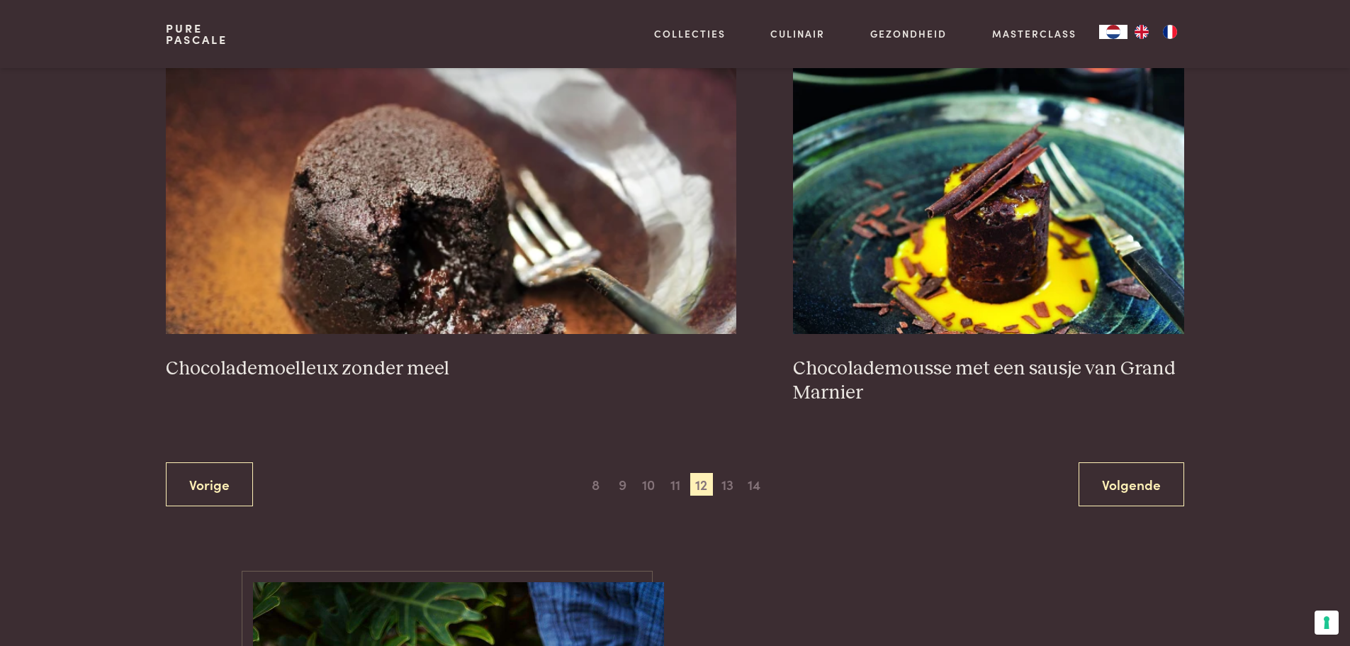
scroll to position [2593, 0]
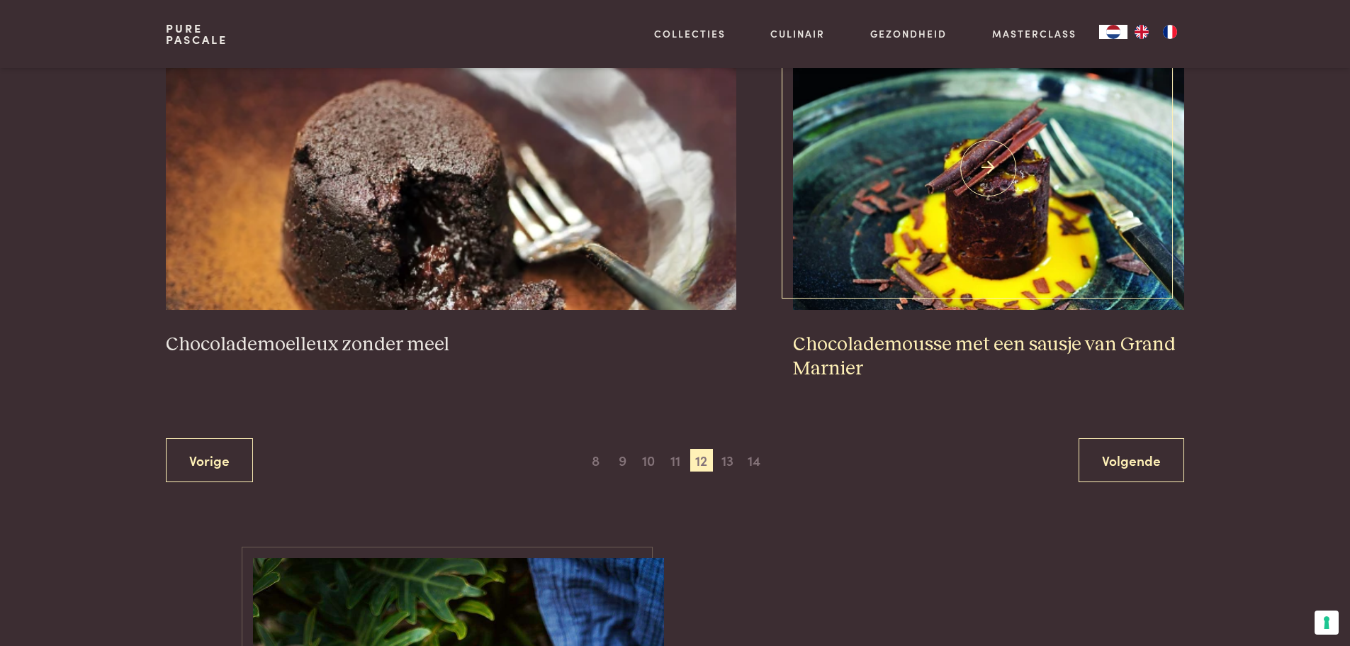
click at [925, 344] on h3 "Chocolademousse met een sausje van Grand Marnier" at bounding box center [988, 356] width 391 height 49
click at [729, 461] on span "13" at bounding box center [727, 460] width 23 height 23
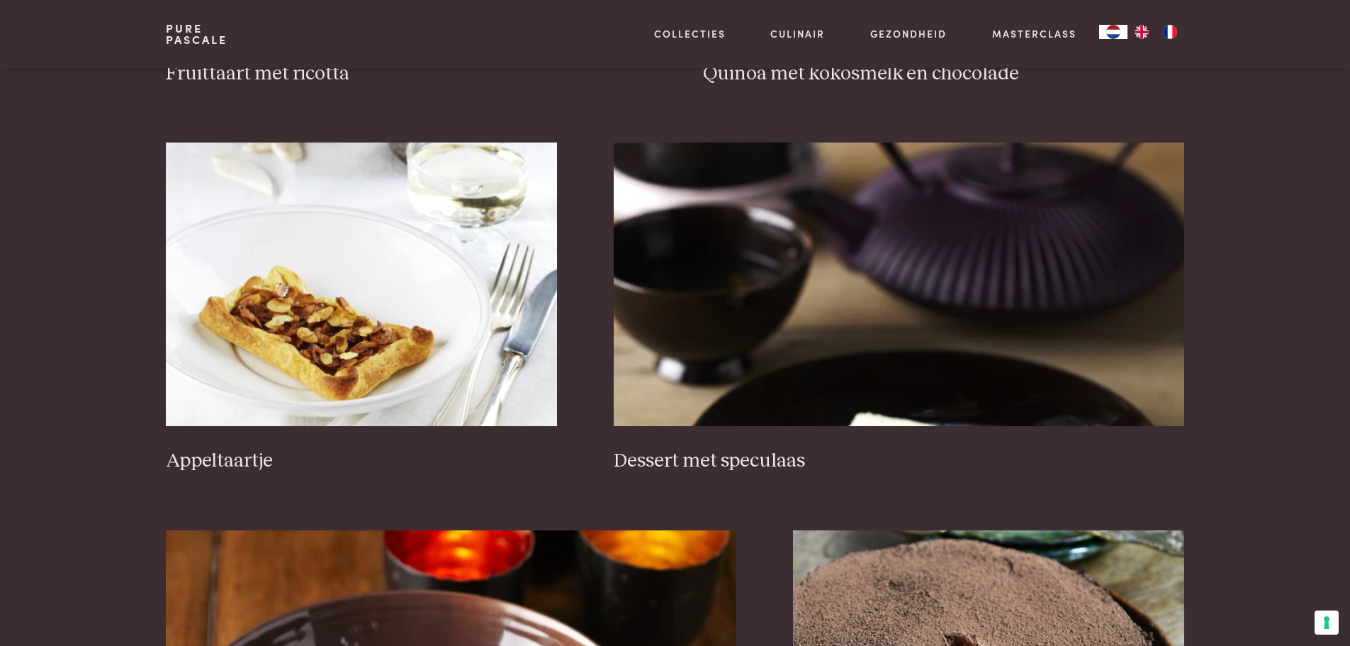
scroll to position [2097, 0]
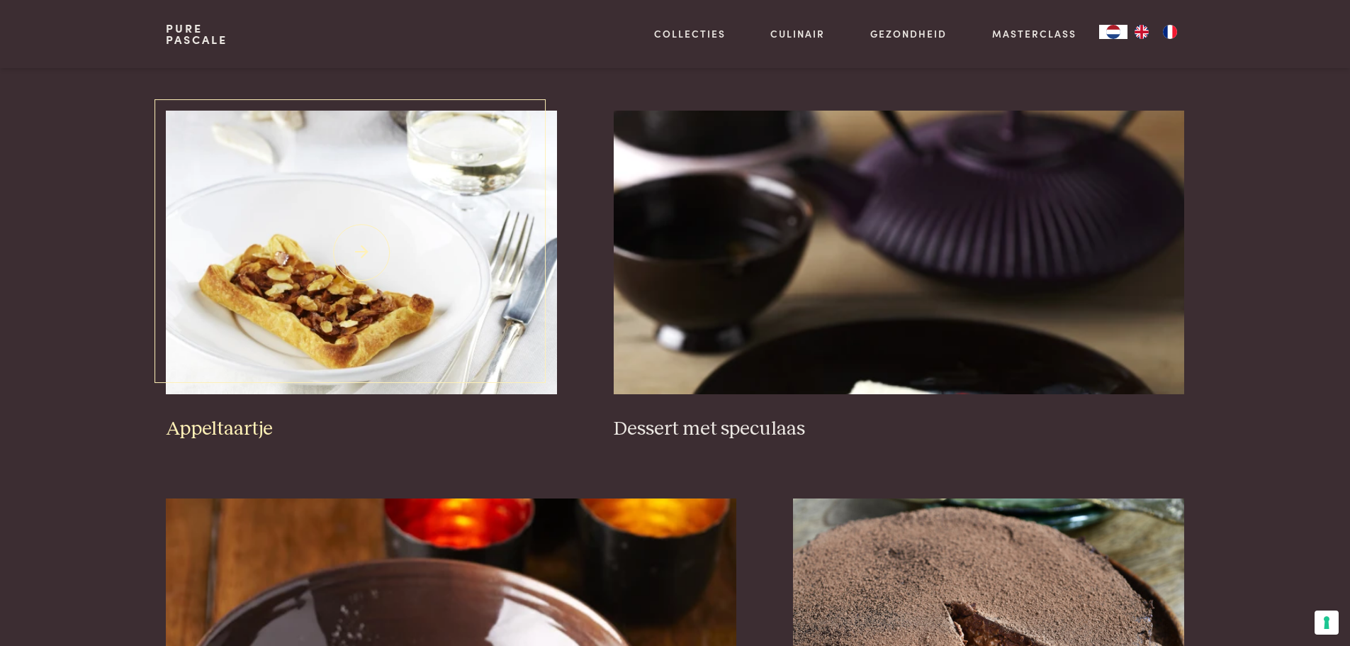
click at [242, 428] on h3 "Appeltaartje" at bounding box center [361, 429] width 391 height 25
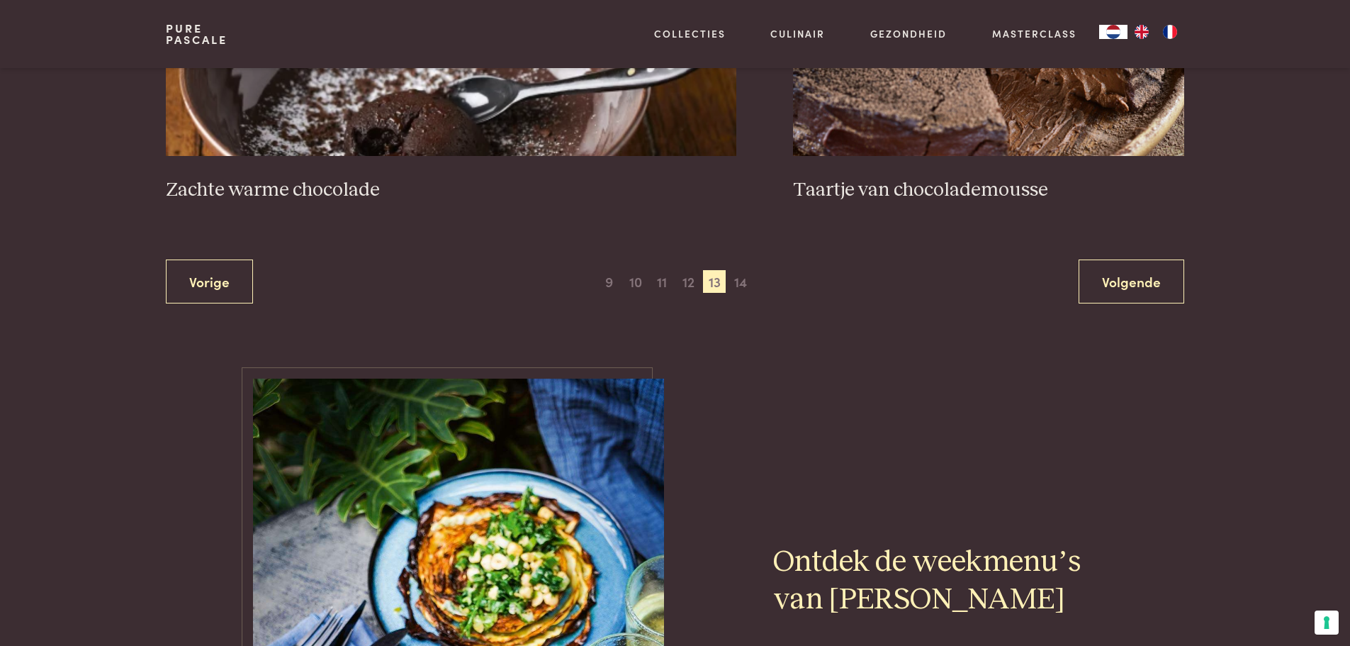
scroll to position [2735, 0]
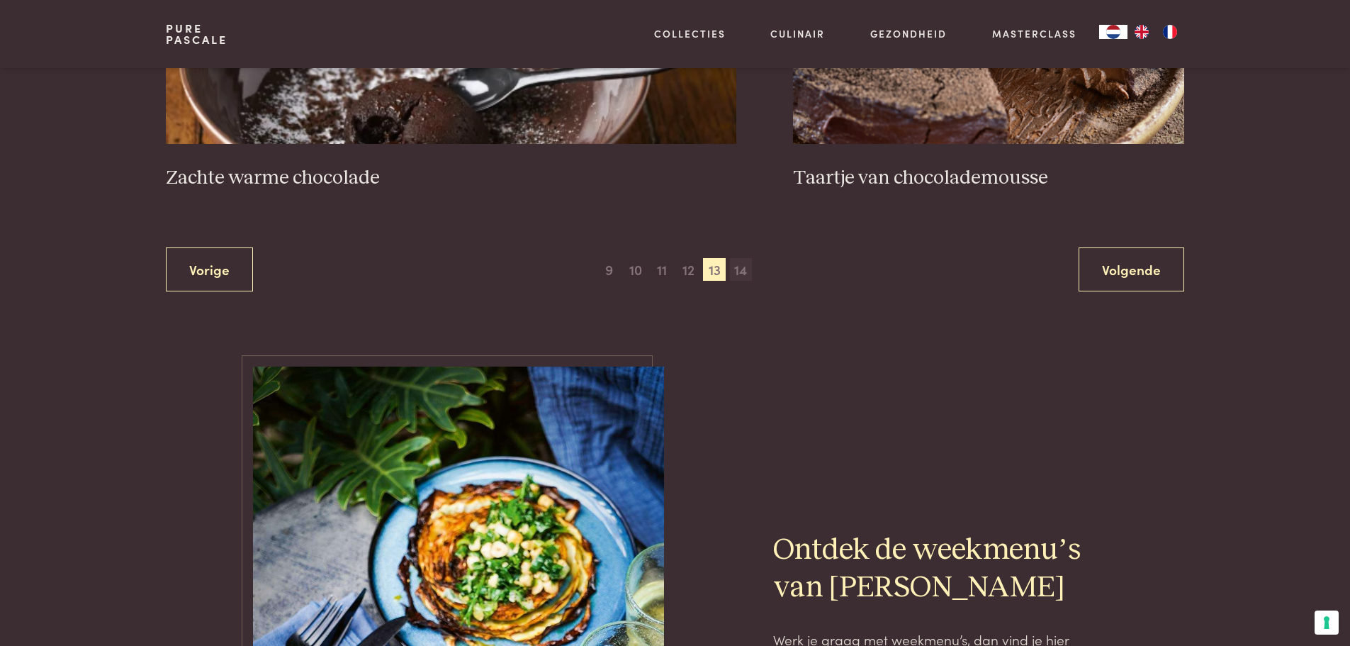
click at [745, 271] on span "14" at bounding box center [741, 269] width 23 height 23
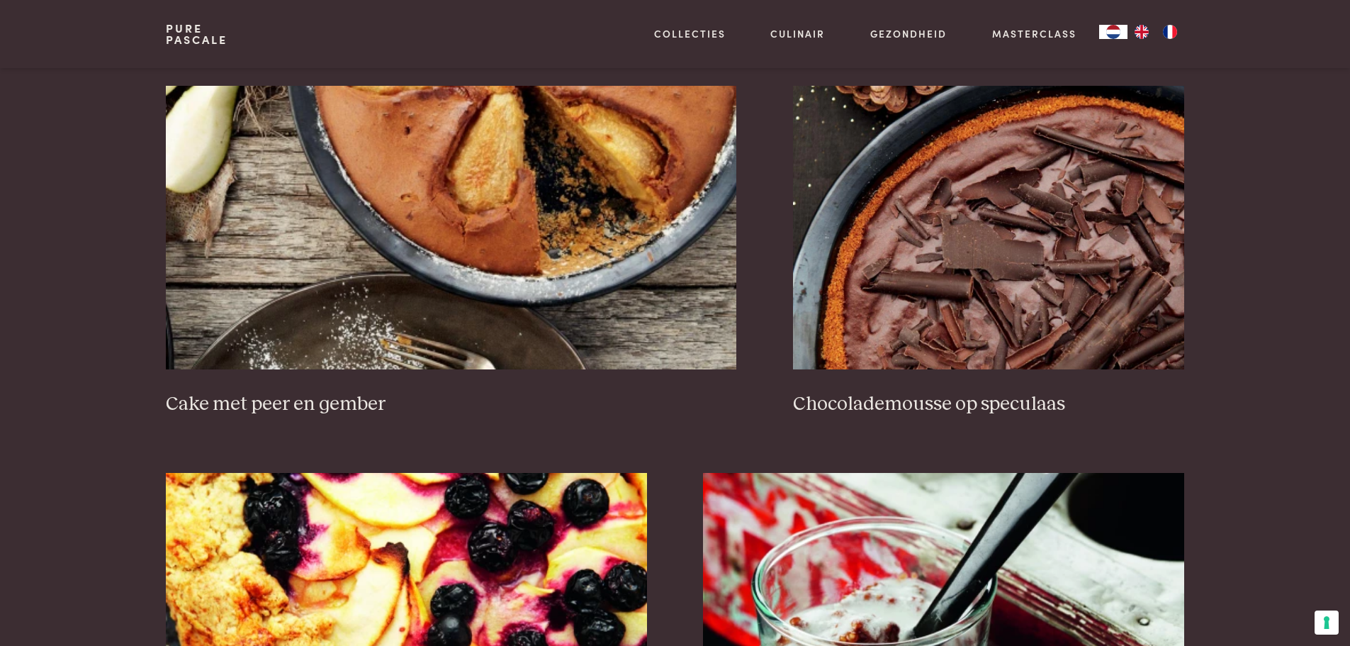
scroll to position [1388, 0]
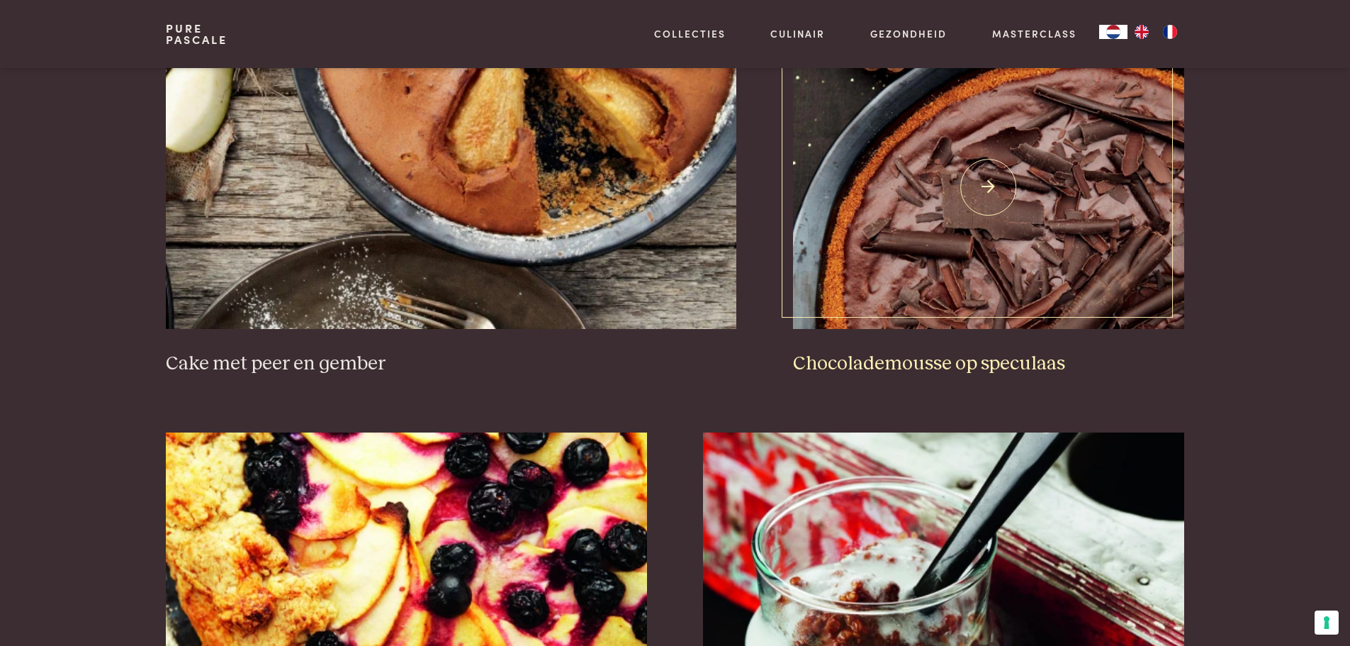
click at [896, 355] on h3 "Chocolademousse op speculaas" at bounding box center [988, 364] width 391 height 25
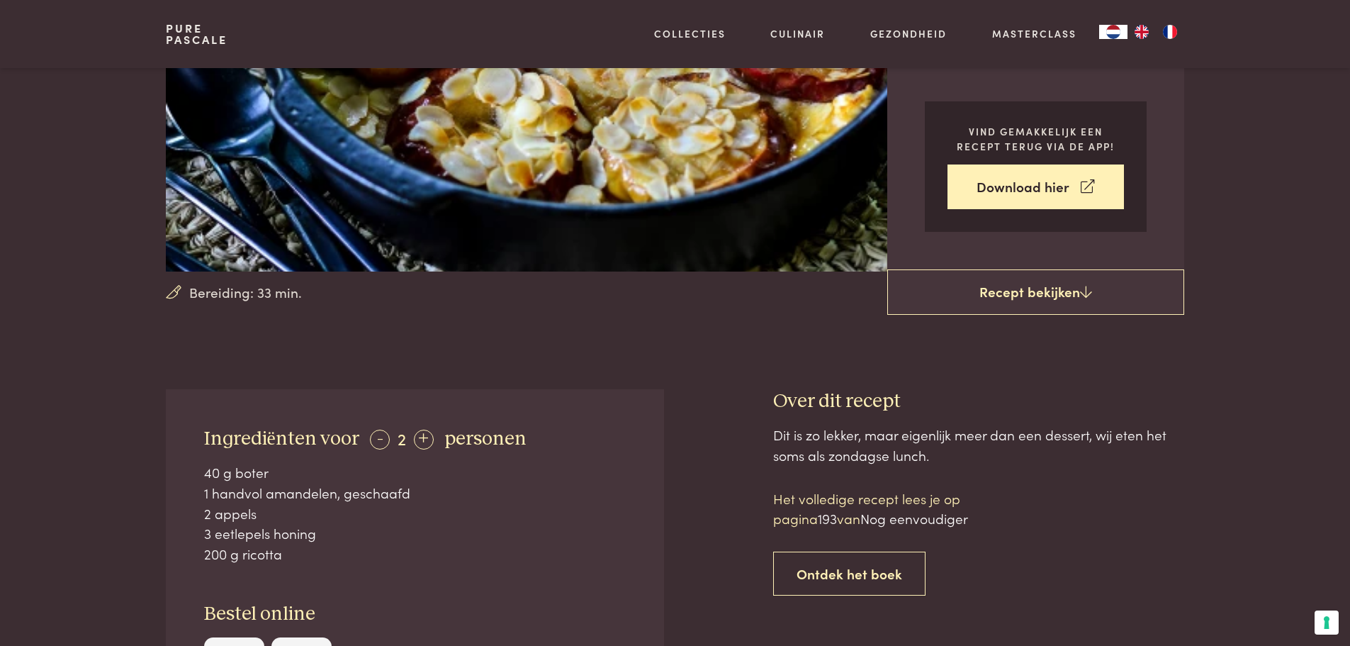
scroll to position [283, 0]
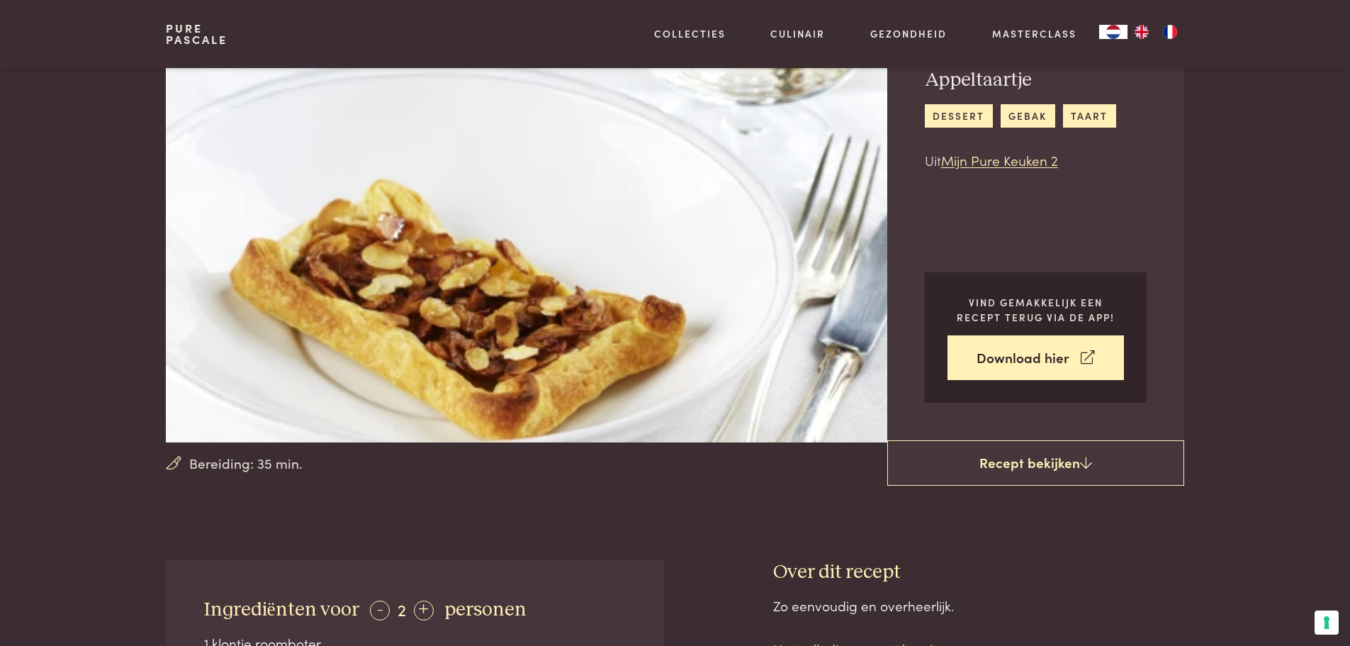
scroll to position [283, 0]
